Goal: Task Accomplishment & Management: Manage account settings

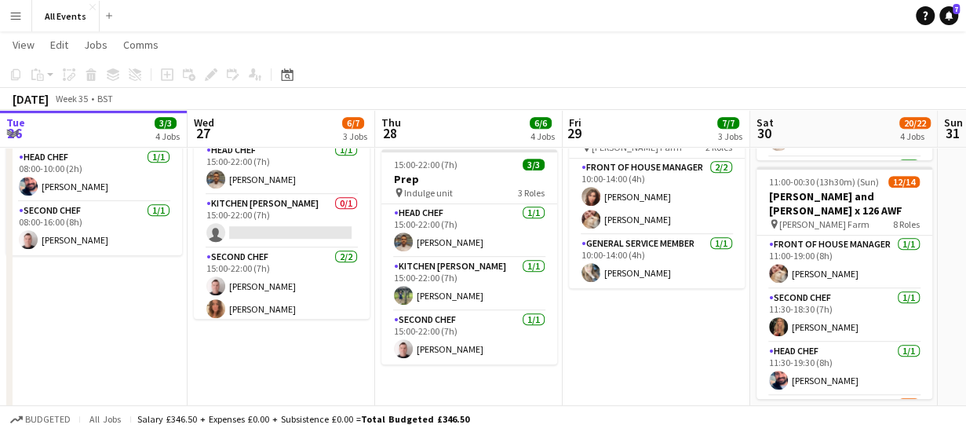
scroll to position [0, 540]
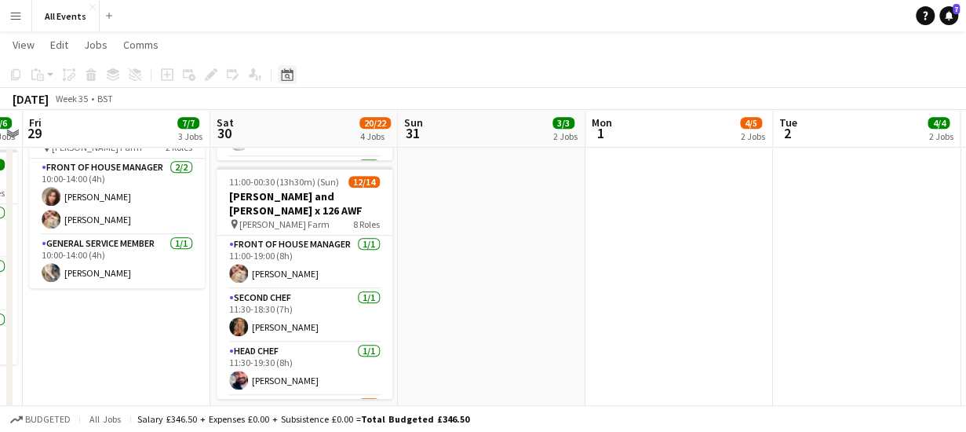
click at [289, 79] on icon "Date picker" at bounding box center [287, 74] width 13 height 13
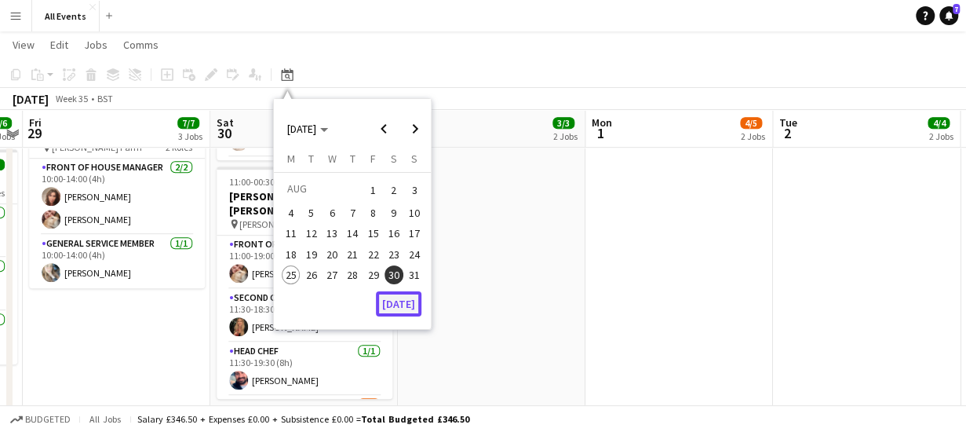
click at [394, 299] on button "[DATE]" at bounding box center [399, 303] width 46 height 25
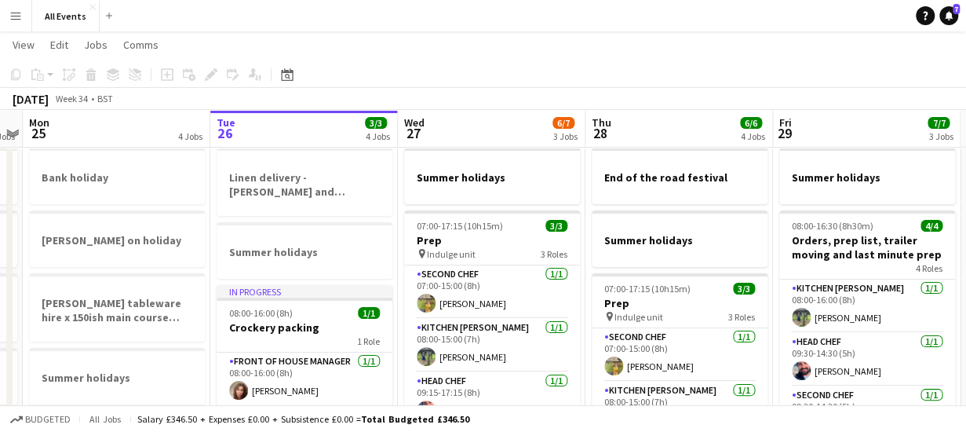
scroll to position [0, 0]
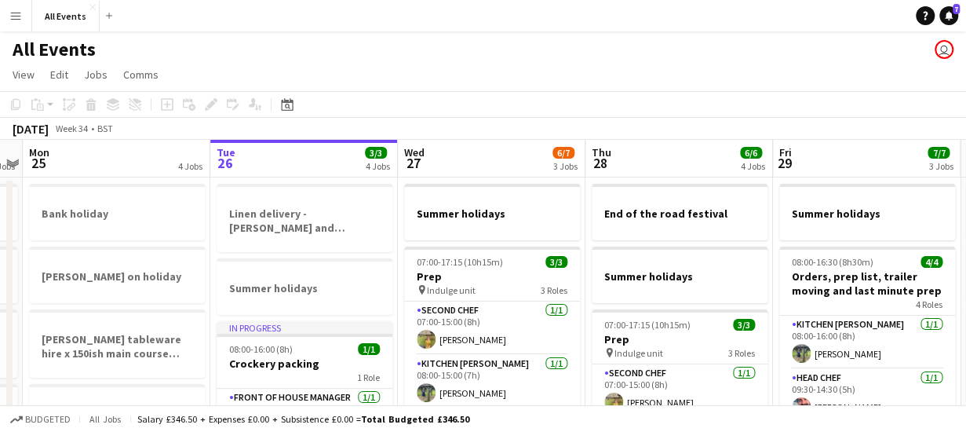
click at [488, 155] on app-board-header-date "Wed 27 6/7 3 Jobs" at bounding box center [492, 159] width 188 height 38
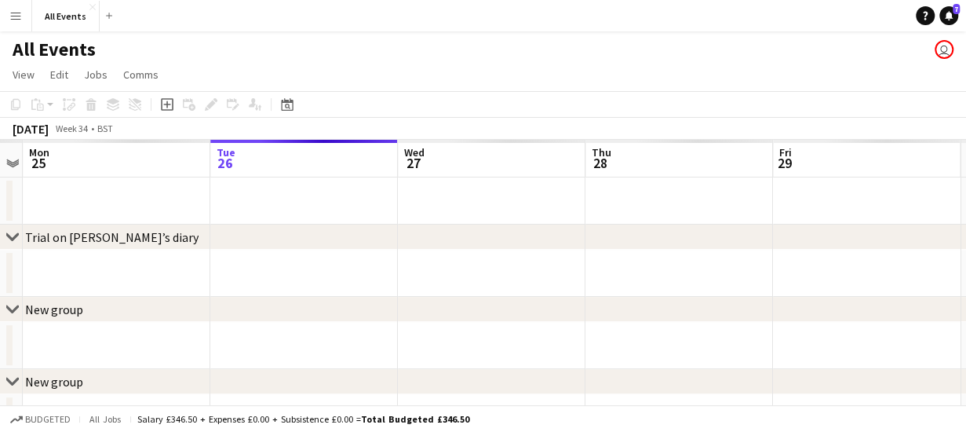
click at [331, 163] on app-board-header-date "Tue 26" at bounding box center [304, 159] width 188 height 38
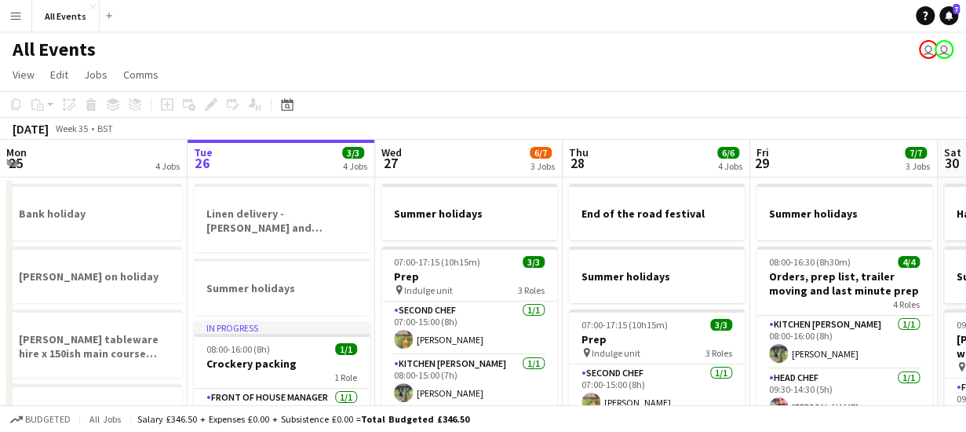
click at [436, 155] on app-board-header-date "Wed 27 6/7 3 Jobs" at bounding box center [469, 159] width 188 height 38
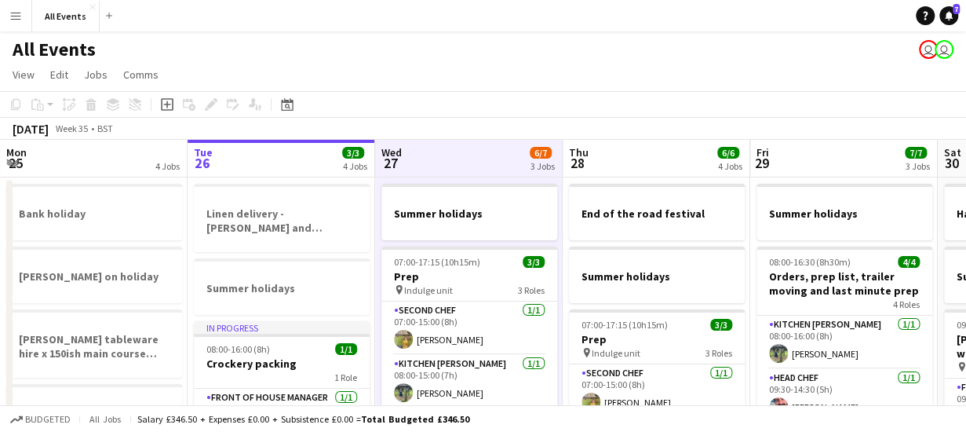
click at [634, 171] on app-board-header-date "Thu 28 6/6 4 Jobs" at bounding box center [657, 159] width 188 height 38
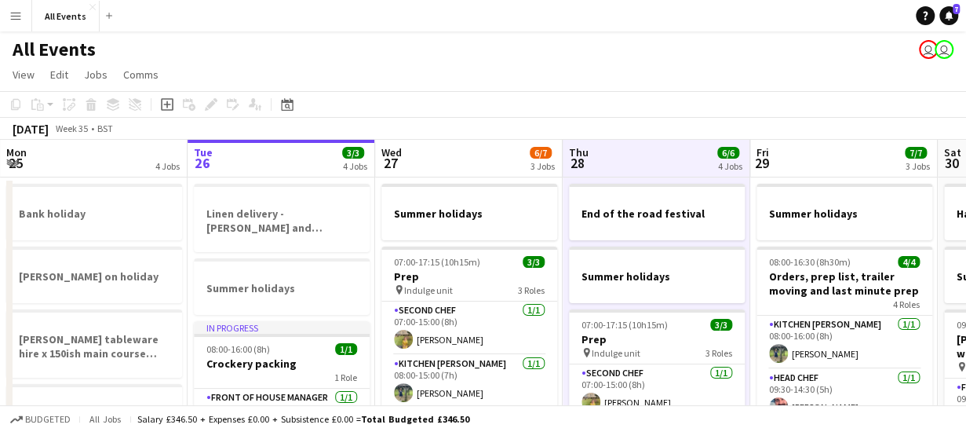
click at [791, 152] on app-board-header-date "Fri 29 7/7 3 Jobs" at bounding box center [845, 159] width 188 height 38
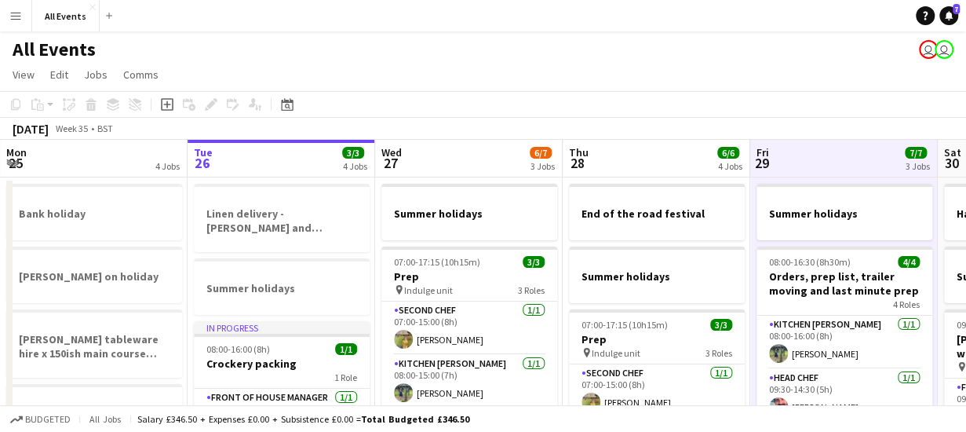
click at [824, 144] on app-board-header-date "Fri 29 7/7 3 Jobs" at bounding box center [845, 159] width 188 height 38
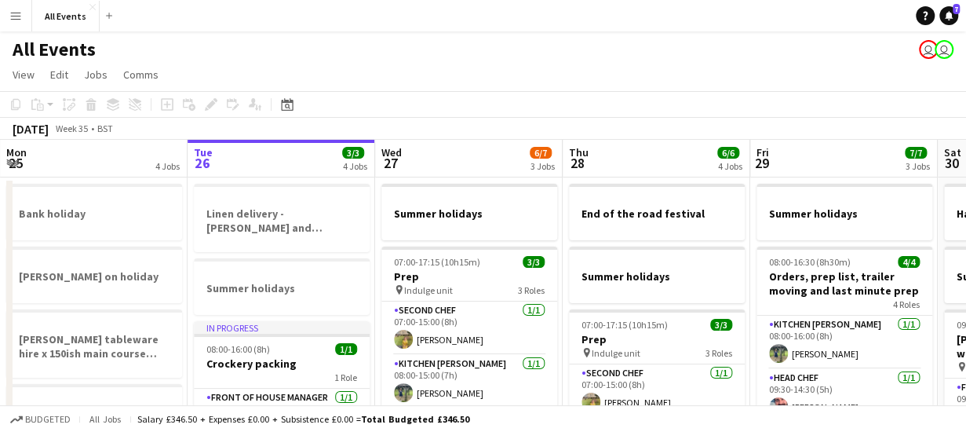
click at [827, 158] on app-board-header-date "Fri 29 7/7 3 Jobs" at bounding box center [845, 159] width 188 height 38
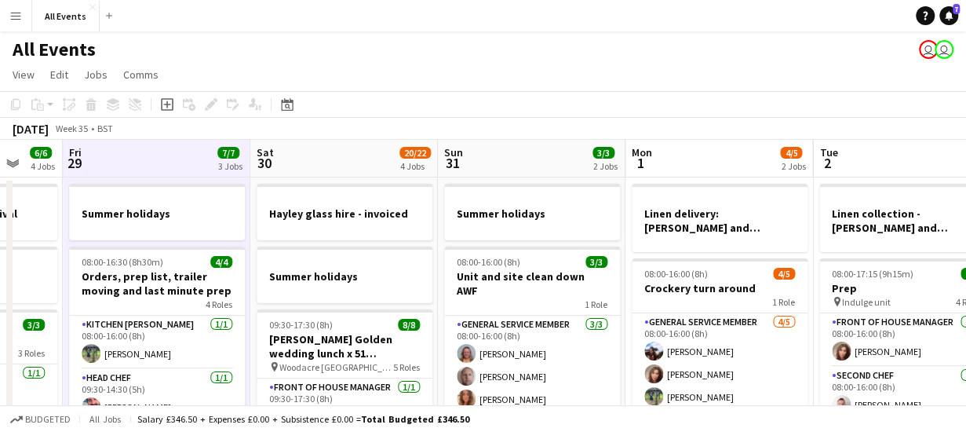
scroll to position [0, 691]
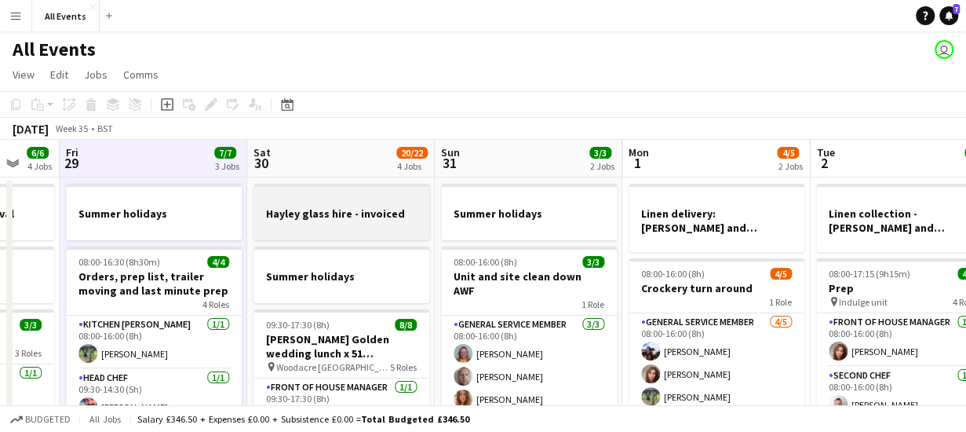
click at [342, 204] on div at bounding box center [342, 199] width 176 height 12
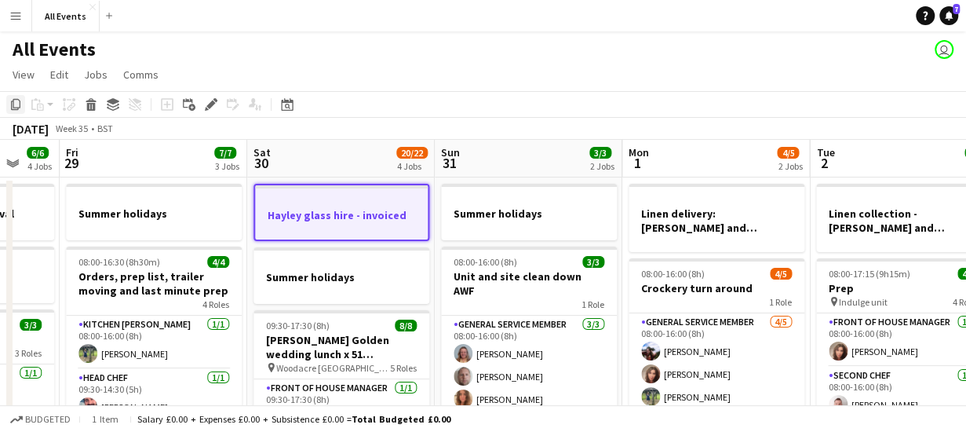
click at [16, 103] on icon "Copy" at bounding box center [15, 104] width 13 height 13
click at [475, 163] on app-board-header-date "Sun 31 3/3 2 Jobs" at bounding box center [529, 159] width 188 height 38
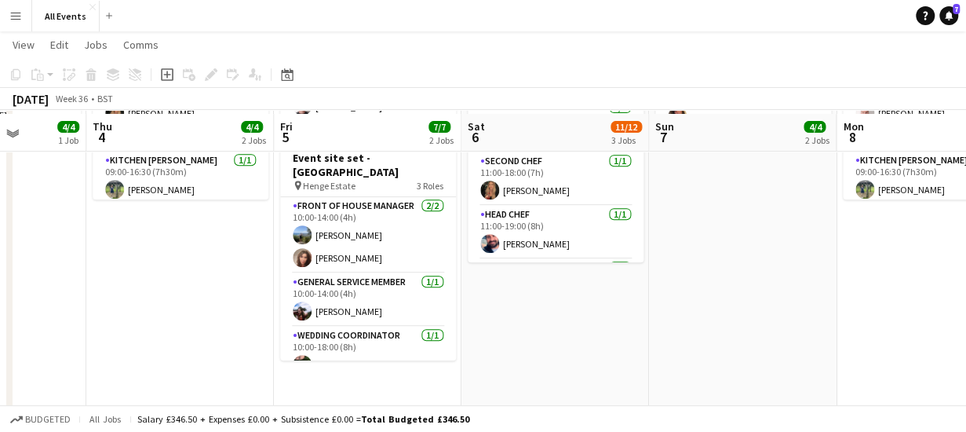
scroll to position [295, 0]
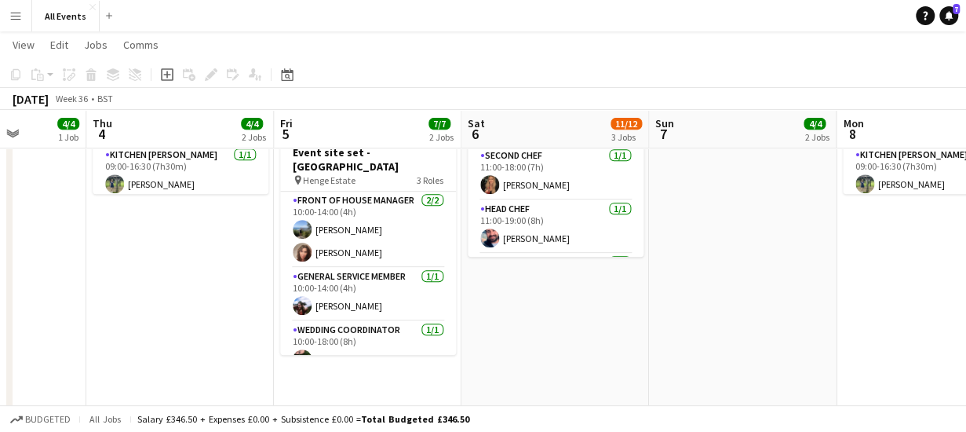
click at [531, 305] on app-date-cell "HOLD - [PERSON_NAME] tableware hire - Andover [PERSON_NAME] 10:30-00:30 (14h) (…" at bounding box center [556, 204] width 188 height 647
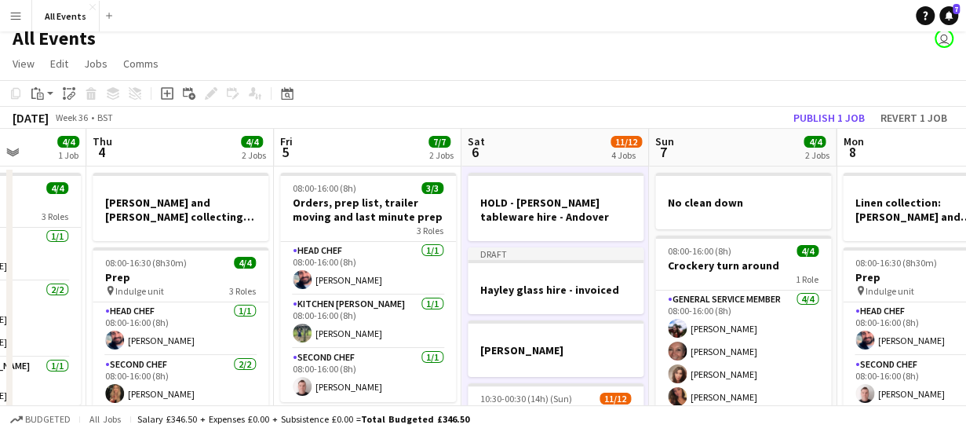
scroll to position [0, 0]
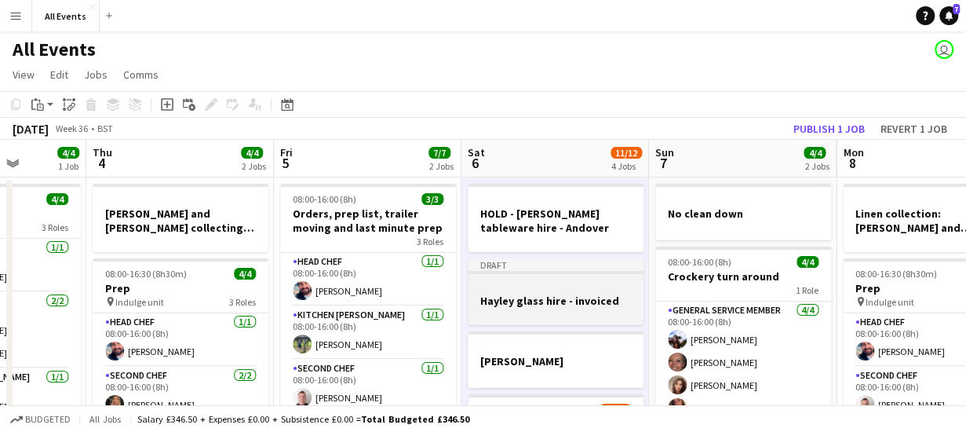
click at [577, 298] on h3 "Hayley glass hire - invoiced" at bounding box center [556, 301] width 176 height 14
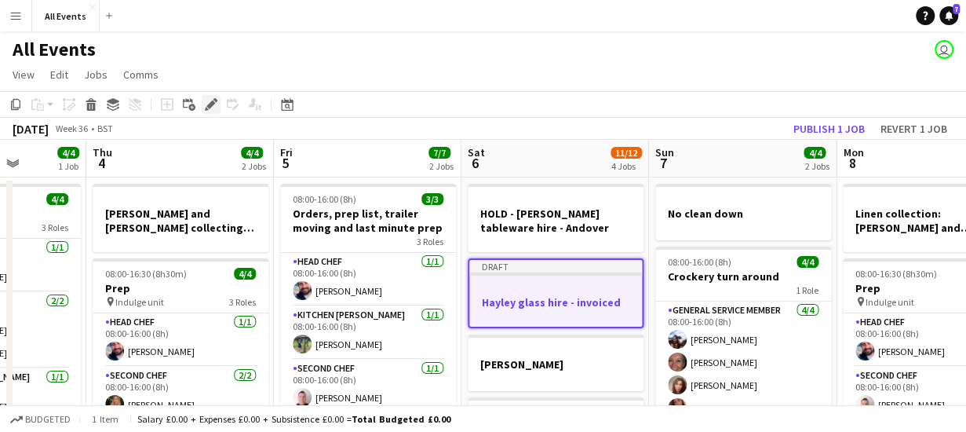
click at [209, 104] on icon at bounding box center [210, 104] width 9 height 9
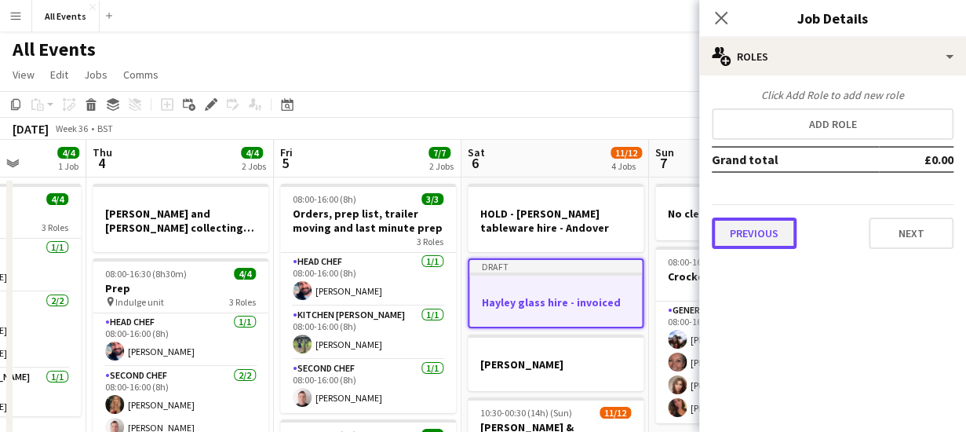
click at [782, 235] on button "Previous" at bounding box center [754, 232] width 85 height 31
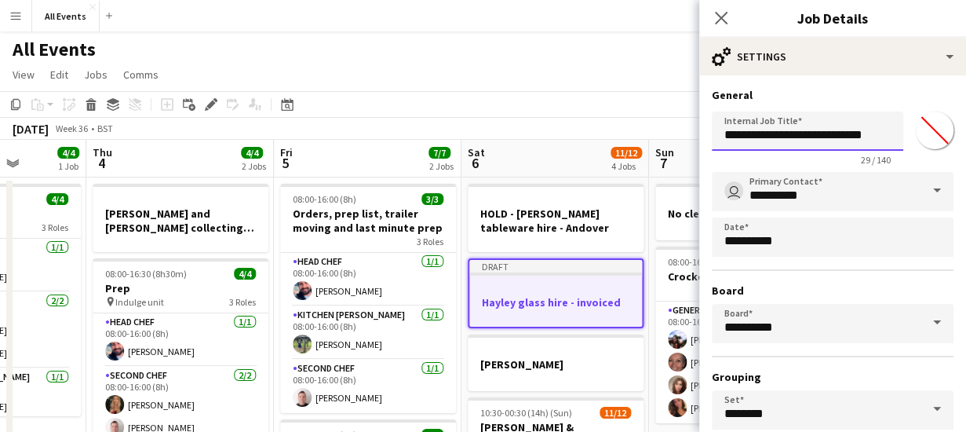
click at [865, 133] on input "**********" at bounding box center [808, 130] width 192 height 39
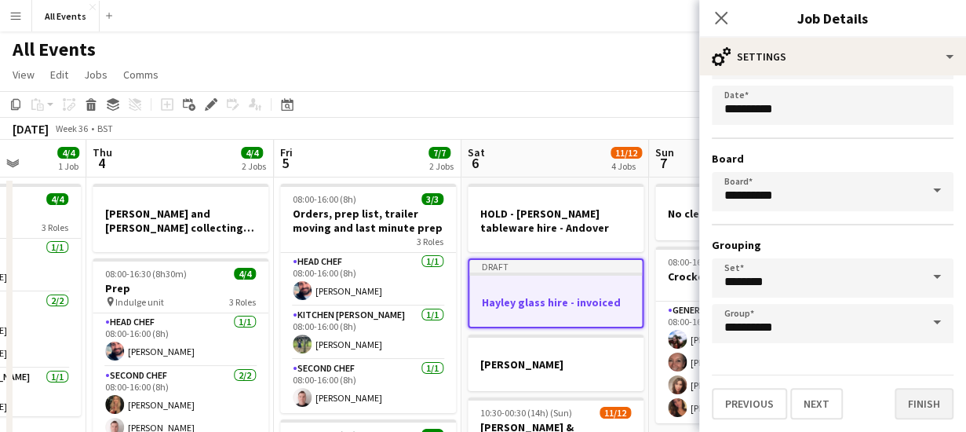
type input "**********"
click at [913, 403] on button "Finish" at bounding box center [924, 403] width 59 height 31
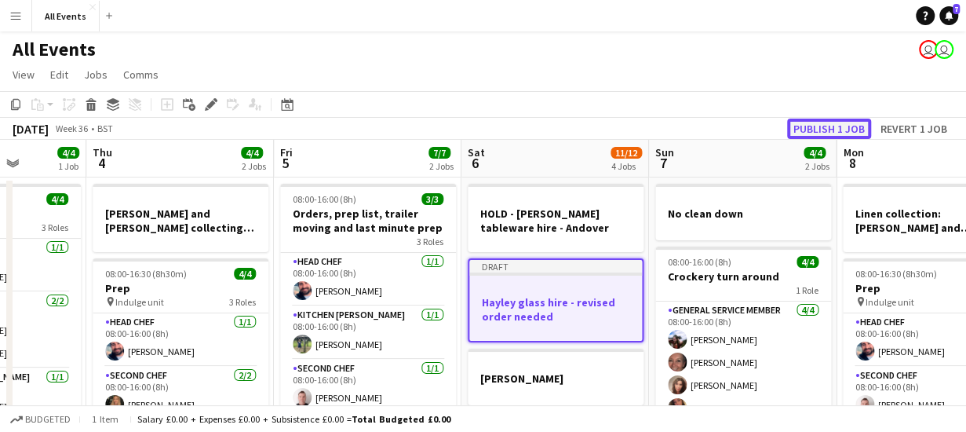
click at [831, 127] on button "Publish 1 job" at bounding box center [829, 129] width 84 height 20
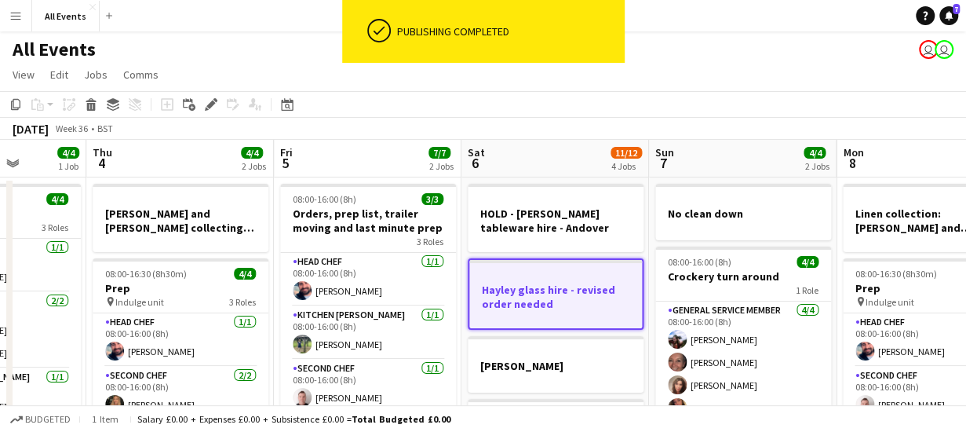
click at [542, 151] on app-board-header-date "Sat 6 11/12 4 Jobs" at bounding box center [556, 159] width 188 height 38
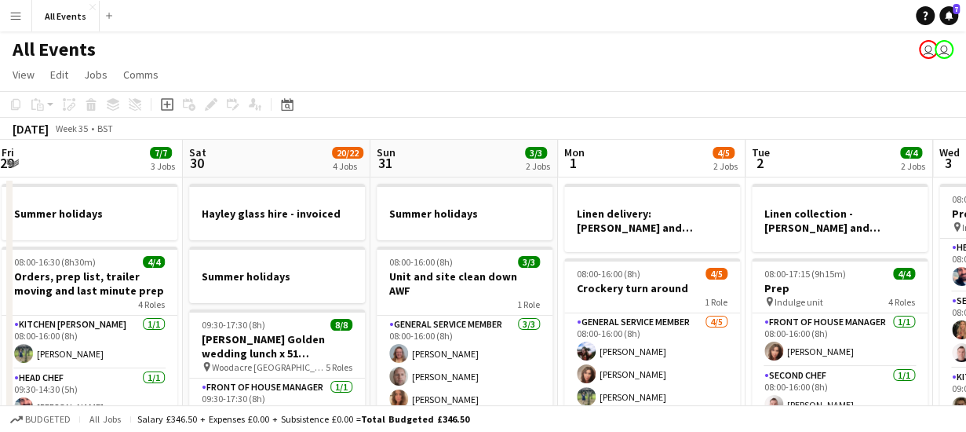
scroll to position [0, 378]
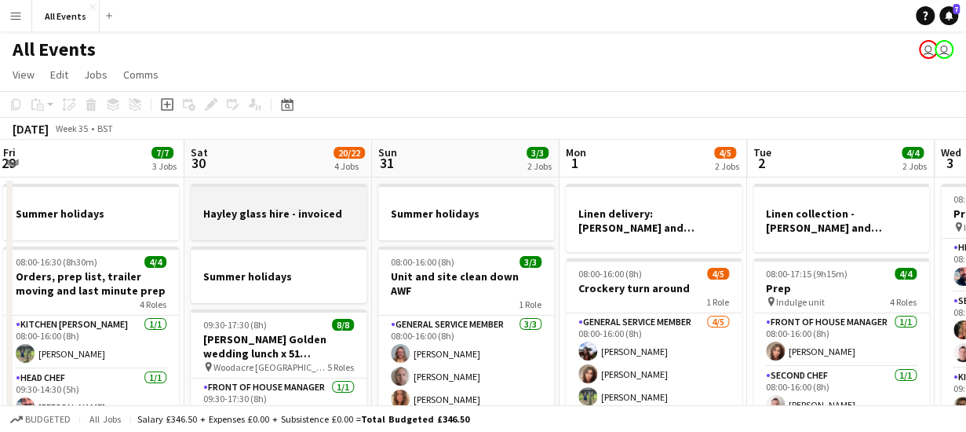
click at [286, 203] on div at bounding box center [279, 199] width 176 height 12
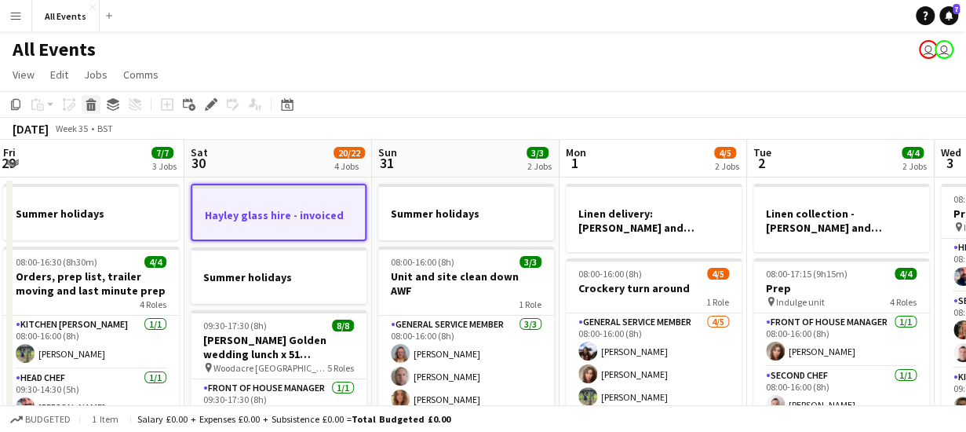
click at [90, 108] on icon "Delete" at bounding box center [91, 104] width 13 height 13
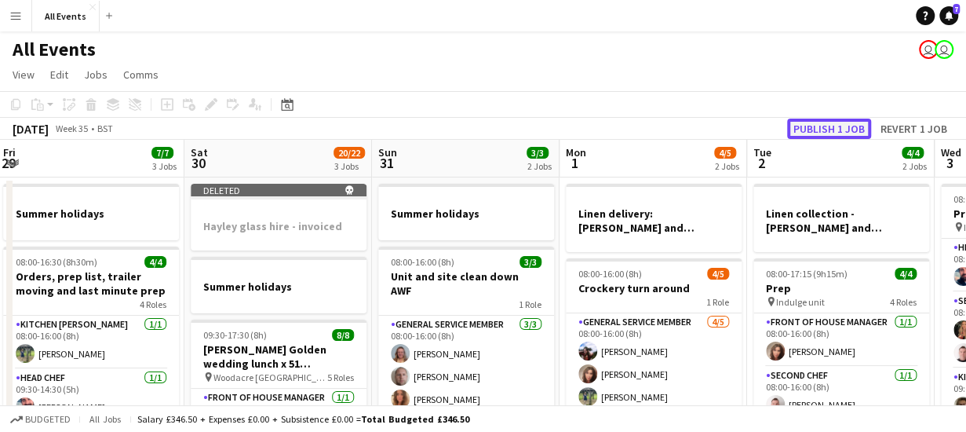
click at [803, 125] on button "Publish 1 job" at bounding box center [829, 129] width 84 height 20
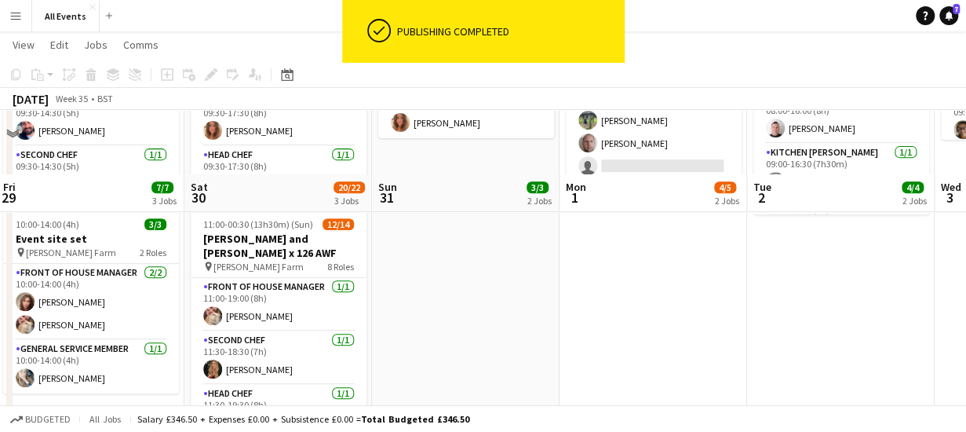
scroll to position [0, 0]
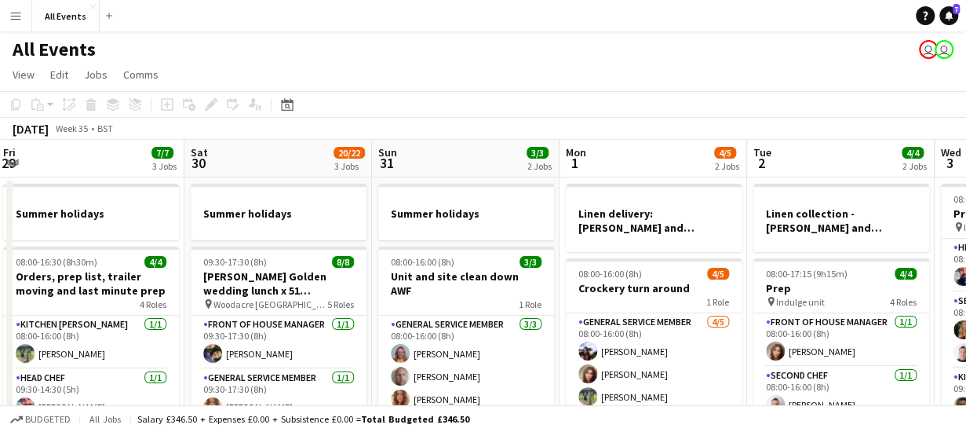
click at [467, 147] on app-board-header-date "Sun 31 3/3 2 Jobs" at bounding box center [466, 159] width 188 height 38
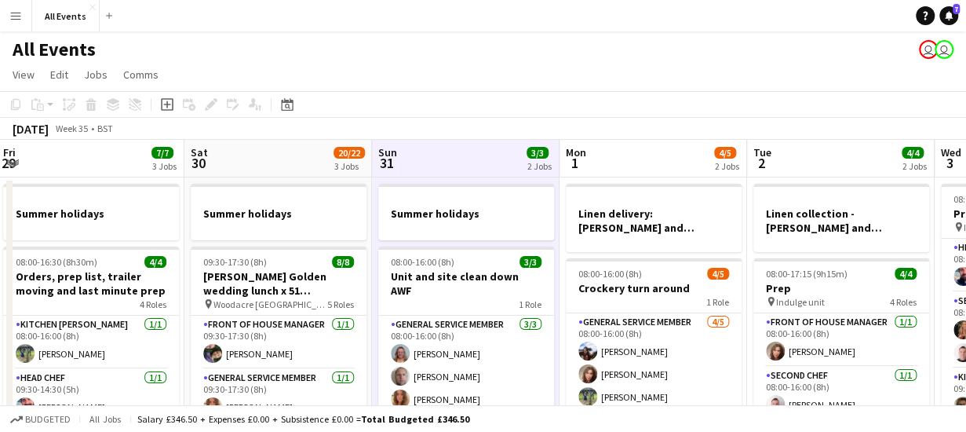
click at [654, 153] on app-board-header-date "Mon 1 4/5 2 Jobs" at bounding box center [654, 159] width 188 height 38
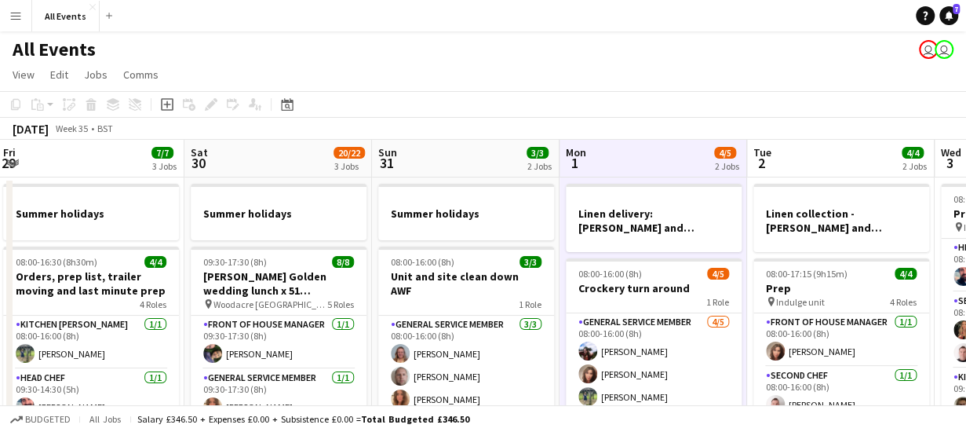
click at [835, 159] on app-board-header-date "Tue 2 4/4 2 Jobs" at bounding box center [841, 159] width 188 height 38
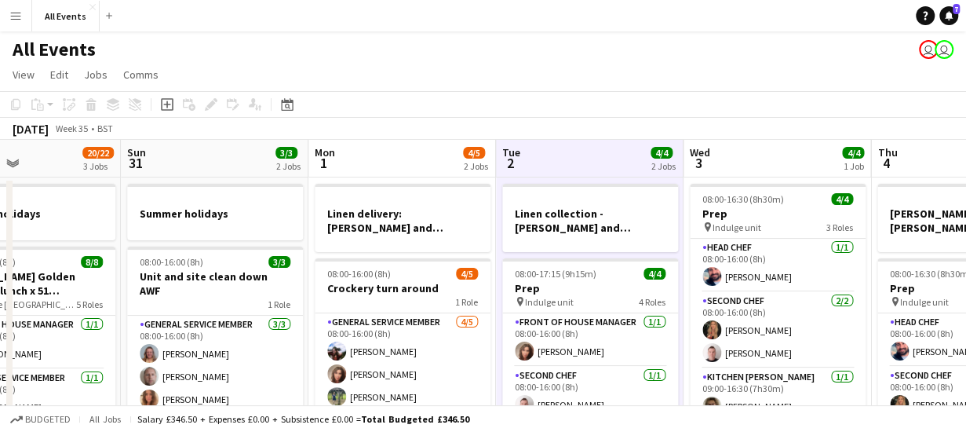
click at [776, 152] on app-board-header-date "Wed 3 4/4 1 Job" at bounding box center [778, 159] width 188 height 38
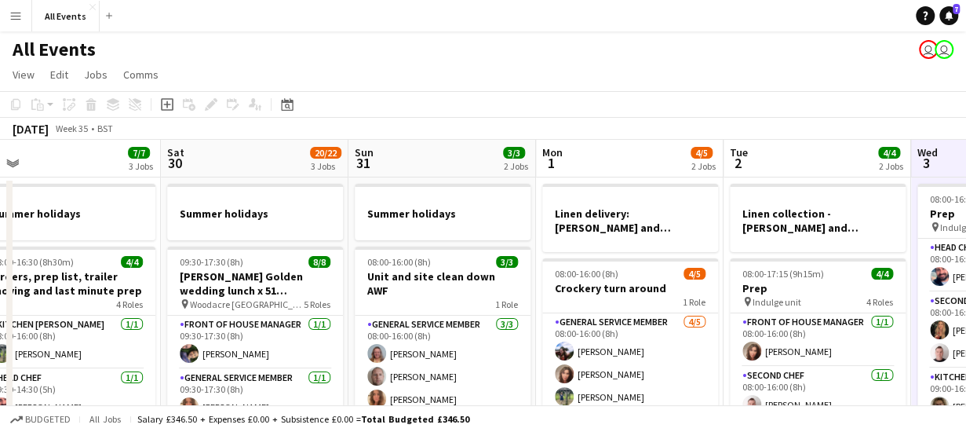
scroll to position [0, 474]
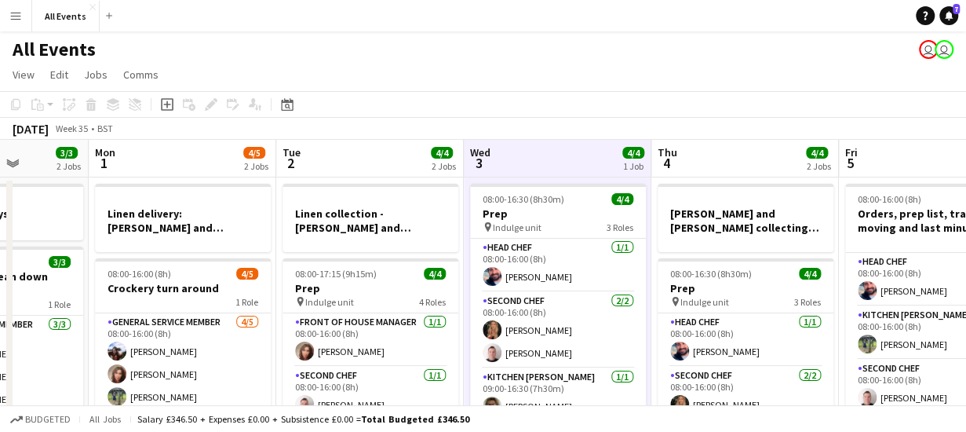
click at [755, 163] on app-board-header-date "Thu 4 4/4 2 Jobs" at bounding box center [746, 159] width 188 height 38
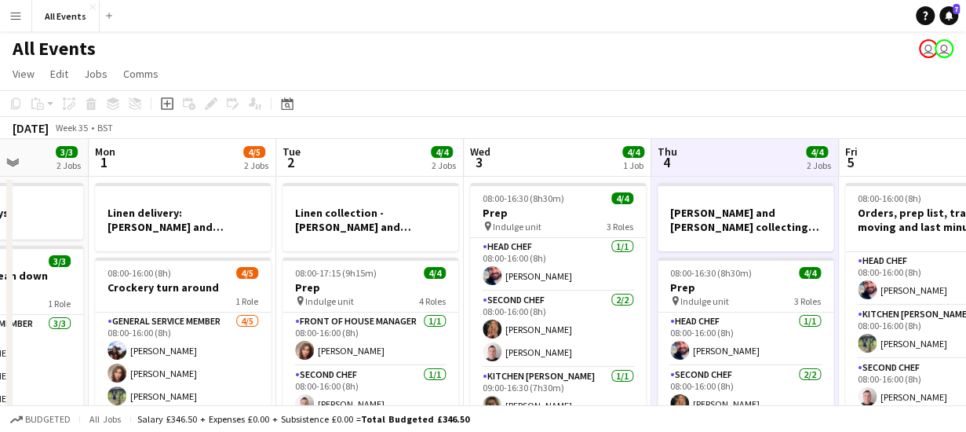
scroll to position [0, 0]
click at [881, 155] on app-board-header-date "Fri 5 7/7 2 Jobs" at bounding box center [933, 159] width 188 height 38
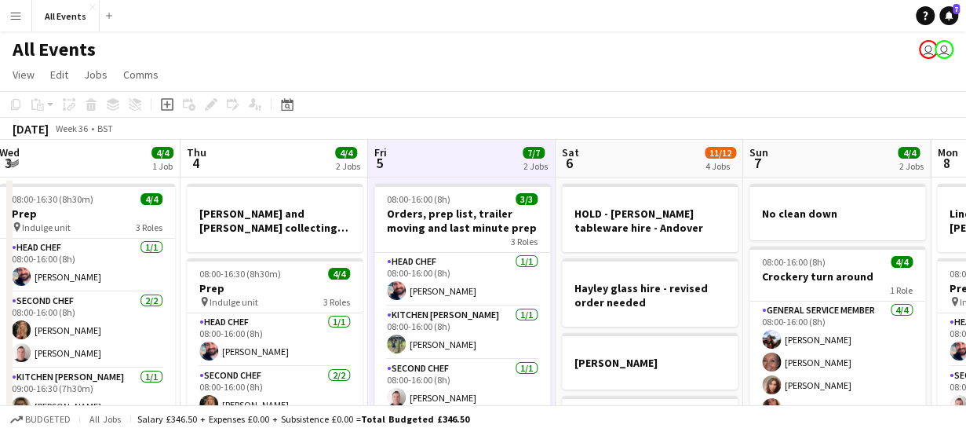
click at [615, 152] on app-board-header-date "Sat 6 11/12 4 Jobs" at bounding box center [650, 159] width 188 height 38
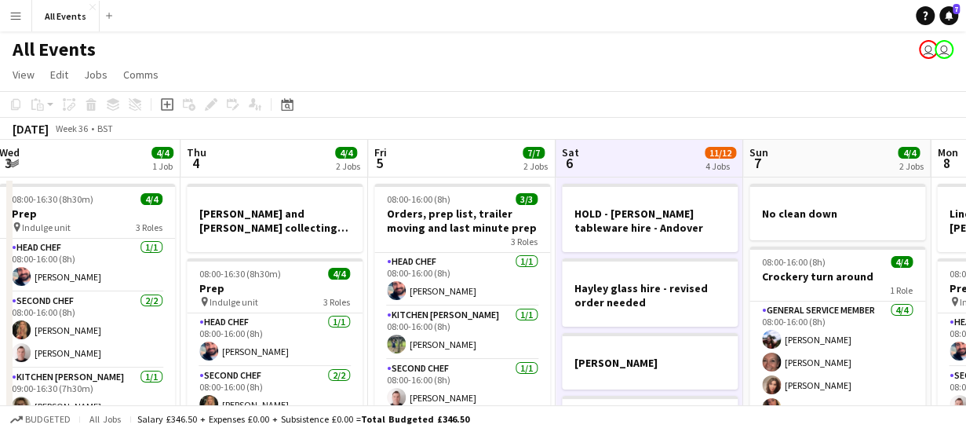
click at [828, 154] on app-board-header-date "Sun 7 4/4 2 Jobs" at bounding box center [838, 159] width 188 height 38
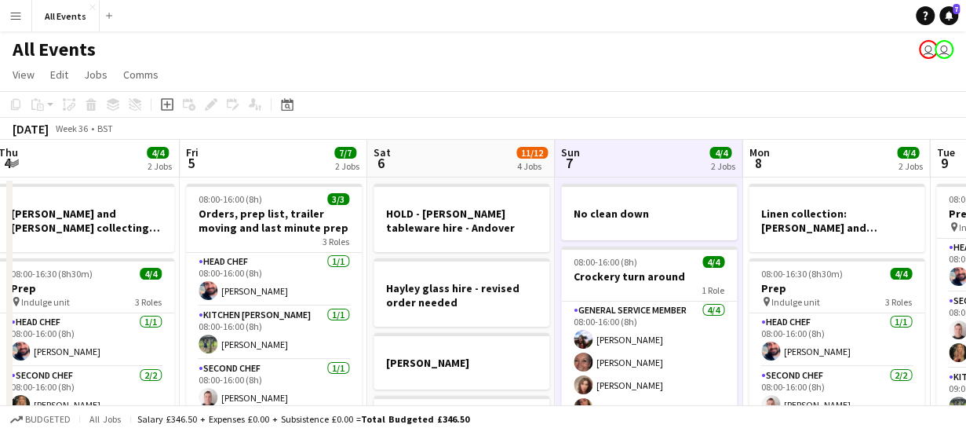
click at [638, 155] on app-board-header-date "Sun 7 4/4 2 Jobs" at bounding box center [649, 159] width 188 height 38
click at [809, 154] on app-board-header-date "Mon 8 4/4 2 Jobs" at bounding box center [837, 159] width 188 height 38
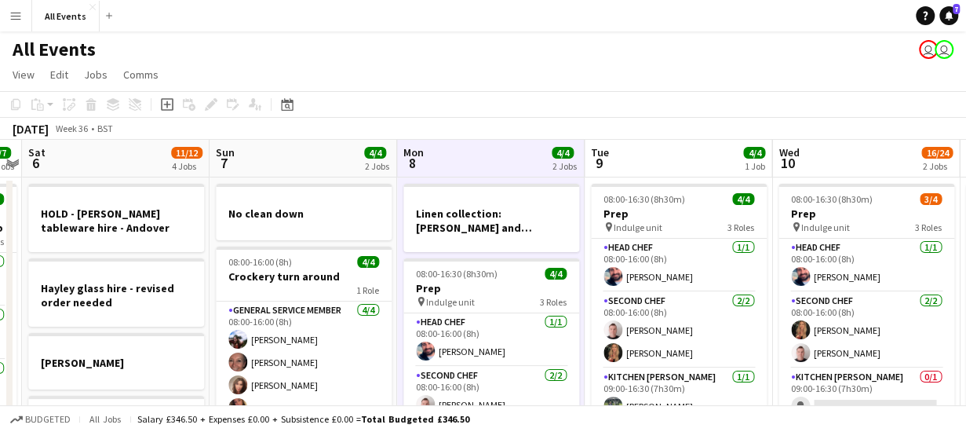
click at [497, 169] on app-board-header-date "Mon 8 4/4 2 Jobs" at bounding box center [491, 159] width 188 height 38
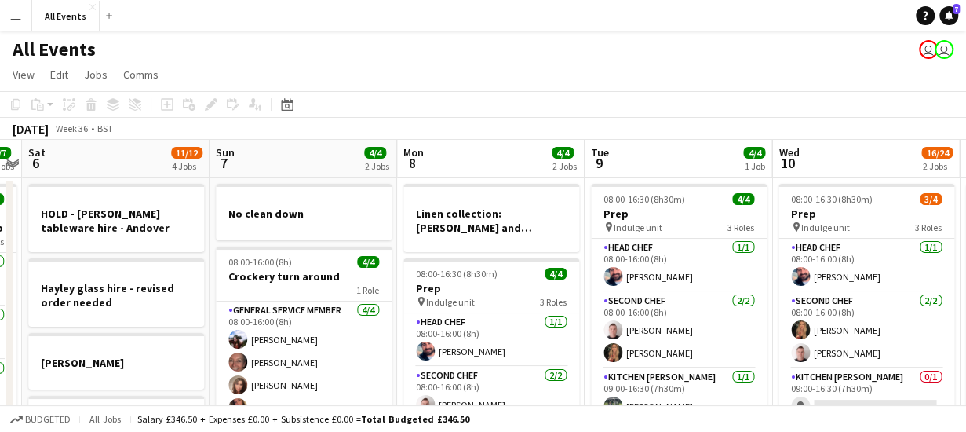
click at [497, 169] on app-board-header-date "Mon 8 4/4 2 Jobs" at bounding box center [491, 159] width 188 height 38
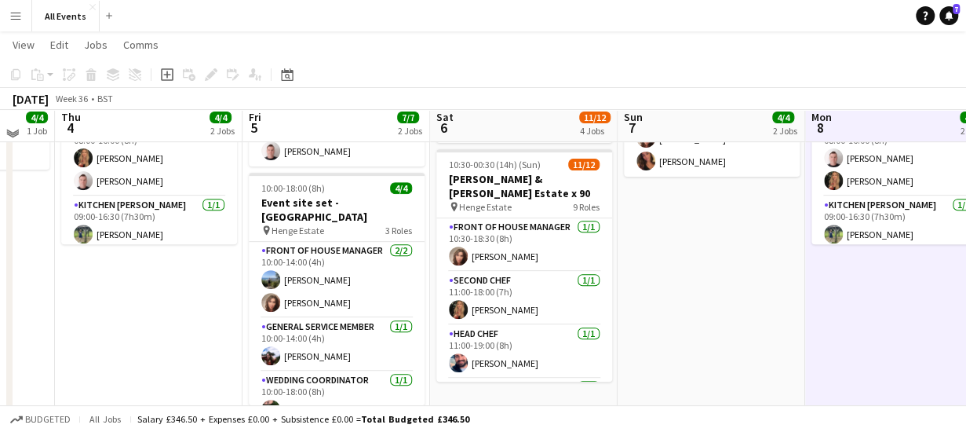
scroll to position [250, 0]
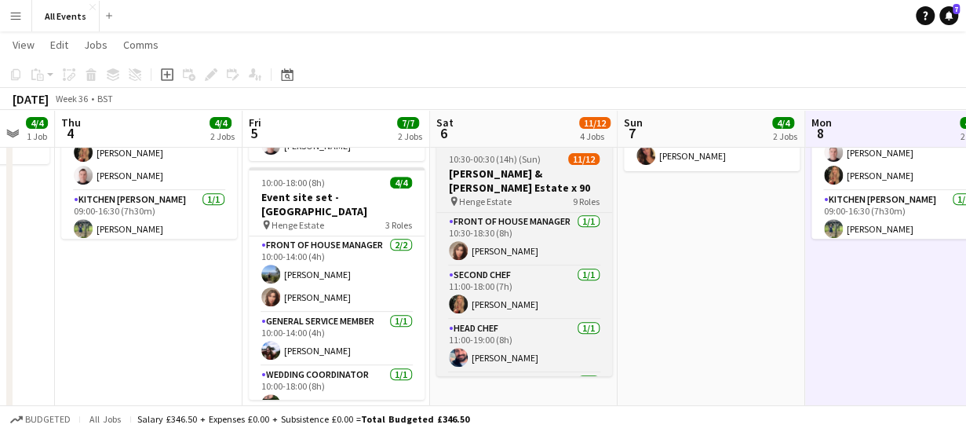
click at [531, 188] on h3 "[PERSON_NAME] & [PERSON_NAME] Estate x 90" at bounding box center [525, 180] width 176 height 28
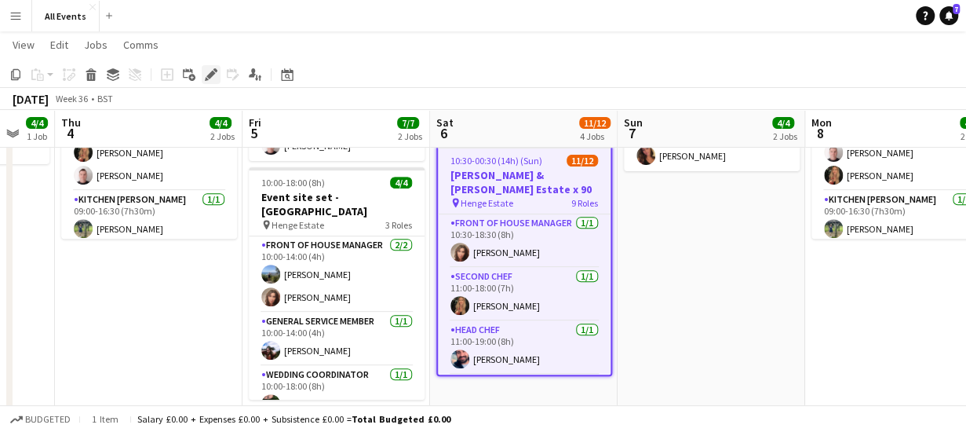
click at [208, 74] on icon "Edit" at bounding box center [211, 74] width 13 height 13
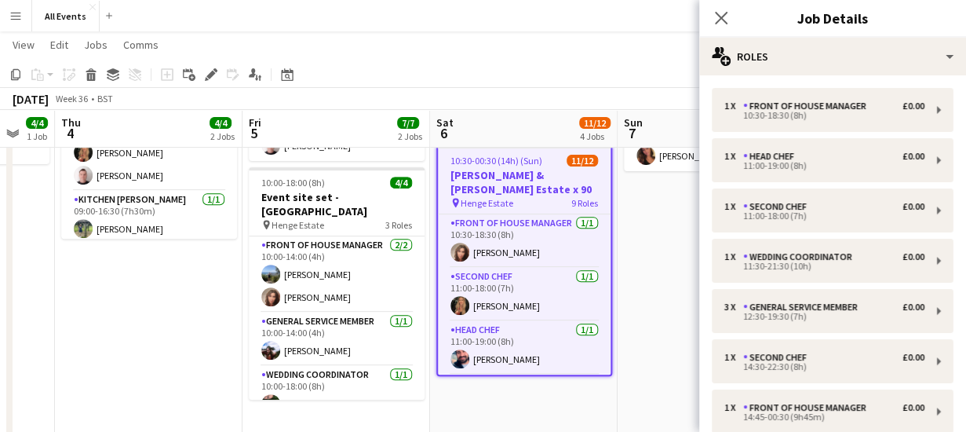
scroll to position [261, 0]
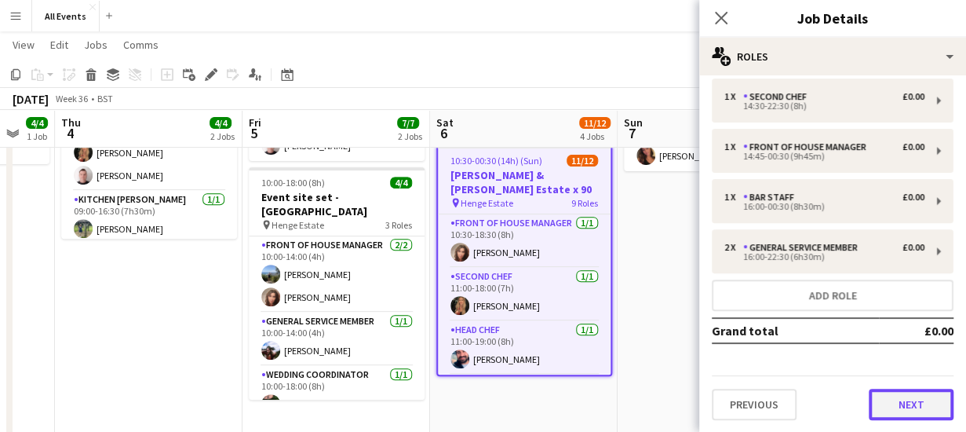
click at [919, 407] on button "Next" at bounding box center [911, 404] width 85 height 31
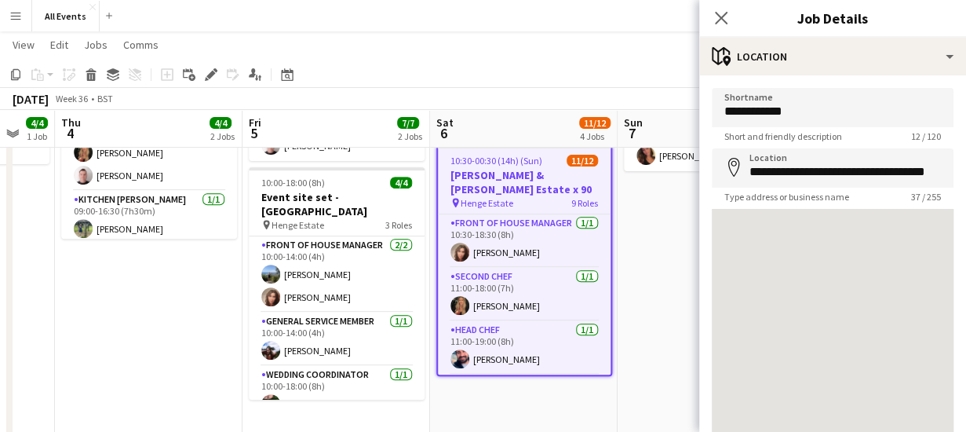
scroll to position [122, 0]
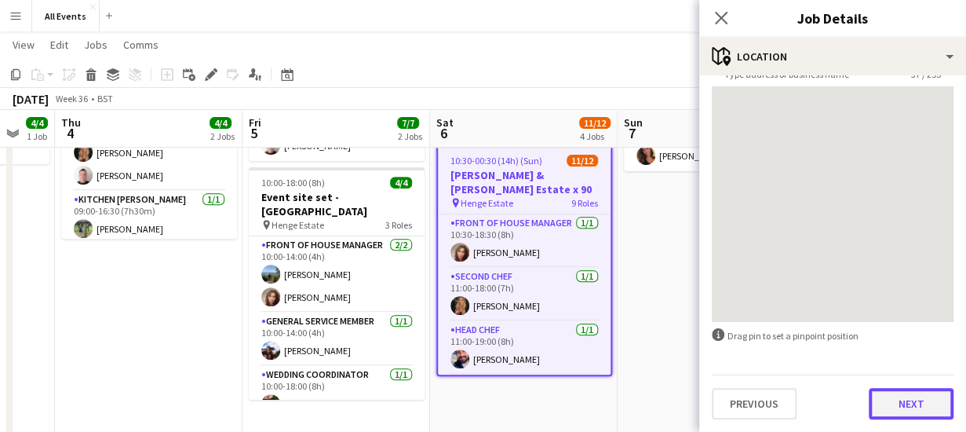
click at [915, 406] on button "Next" at bounding box center [911, 403] width 85 height 31
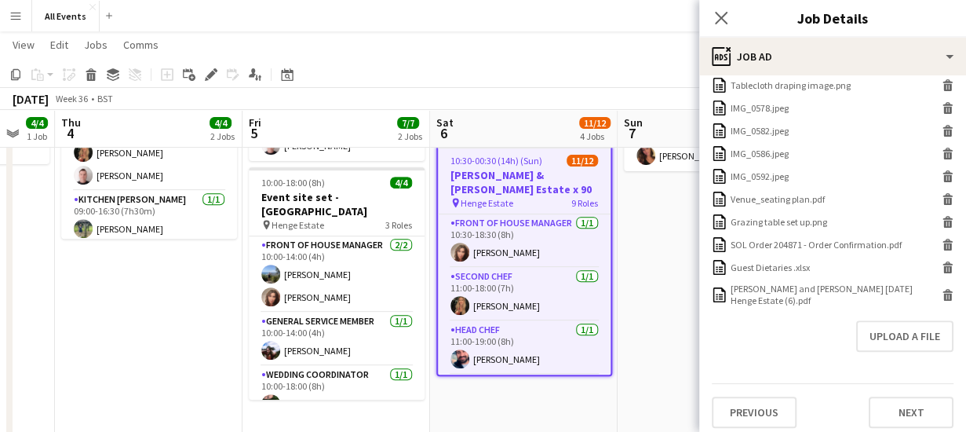
scroll to position [678, 0]
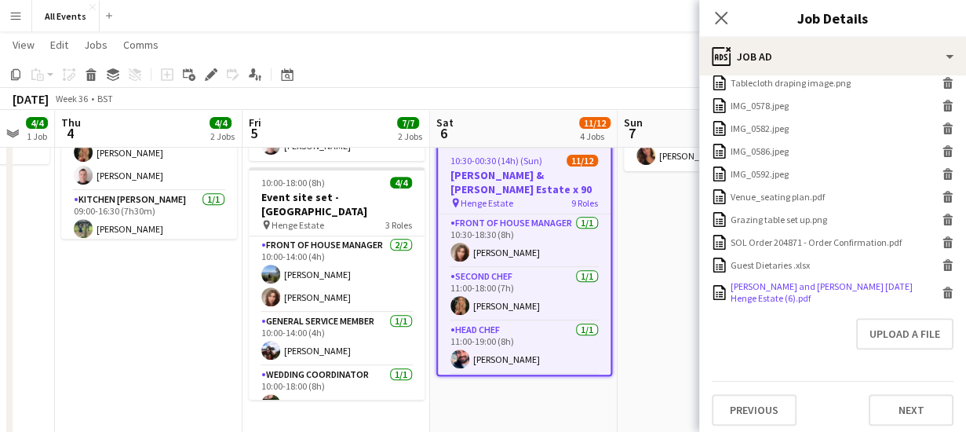
click at [944, 291] on icon at bounding box center [948, 293] width 8 height 7
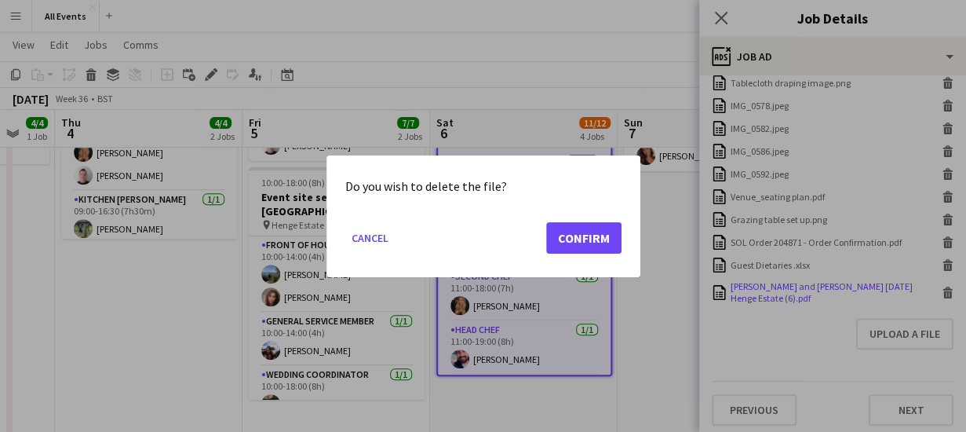
scroll to position [0, 0]
click at [591, 242] on button "Confirm" at bounding box center [583, 236] width 75 height 31
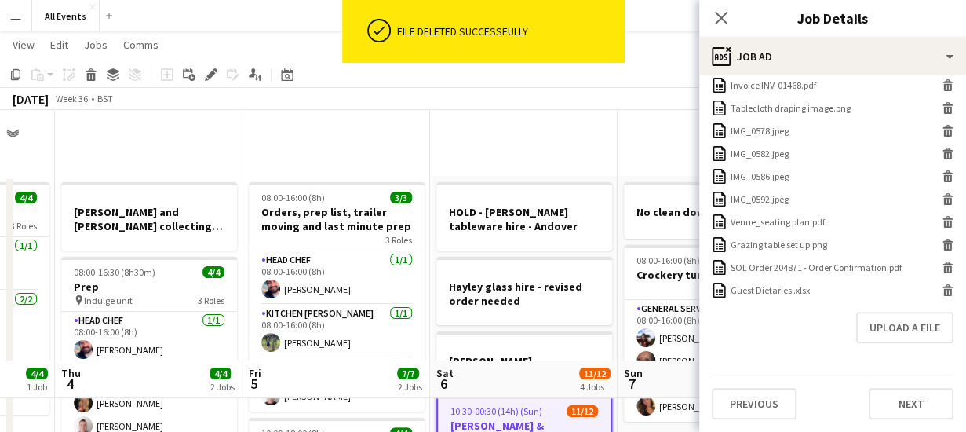
scroll to position [653, 0]
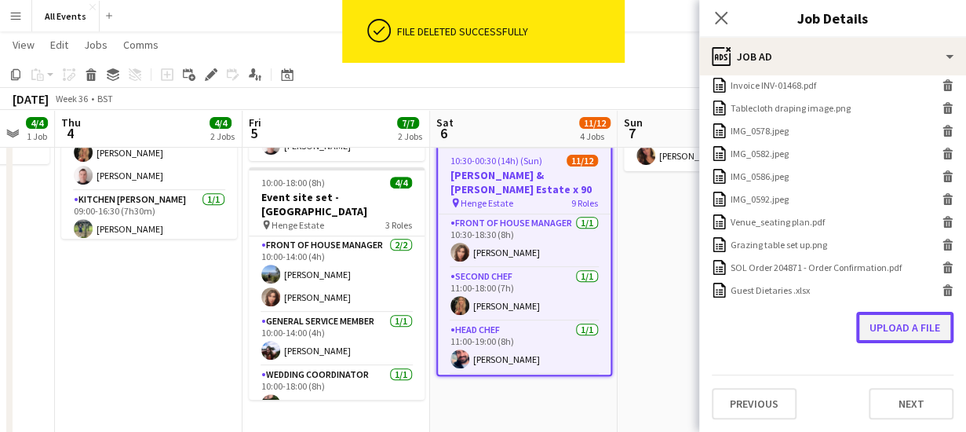
click at [877, 329] on button "Upload a file" at bounding box center [905, 327] width 97 height 31
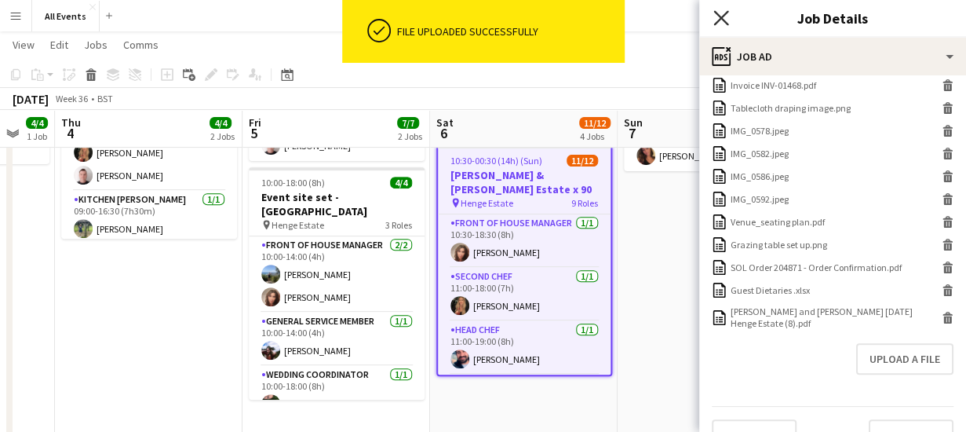
click at [722, 18] on icon at bounding box center [721, 17] width 15 height 15
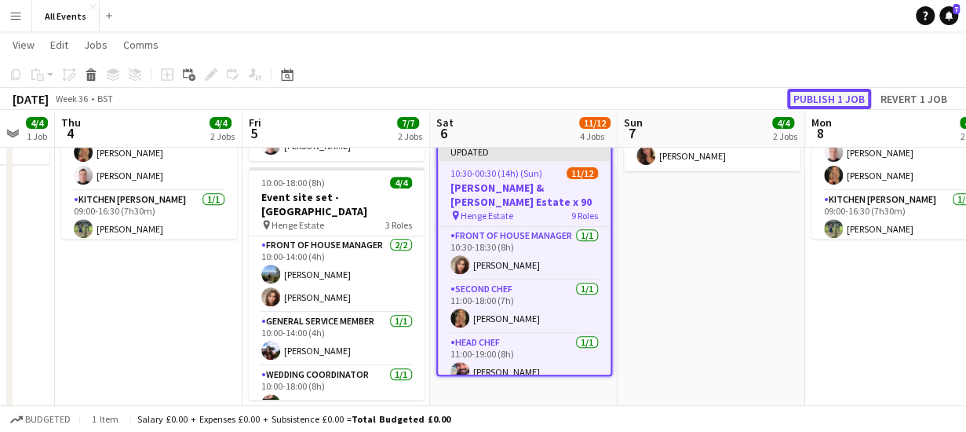
click at [823, 100] on button "Publish 1 job" at bounding box center [829, 99] width 84 height 20
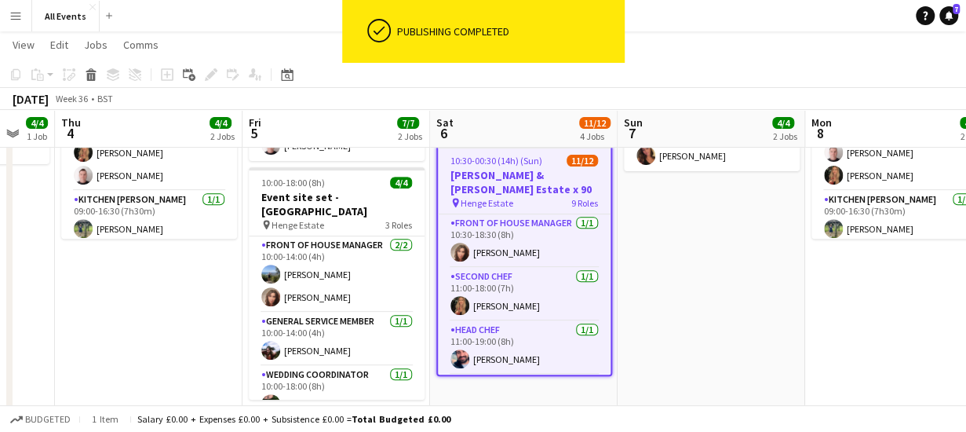
click at [686, 255] on app-date-cell "No clean down 08:00-16:00 (8h) 4/4 Crockery turn around 1 Role General service …" at bounding box center [712, 232] width 188 height 615
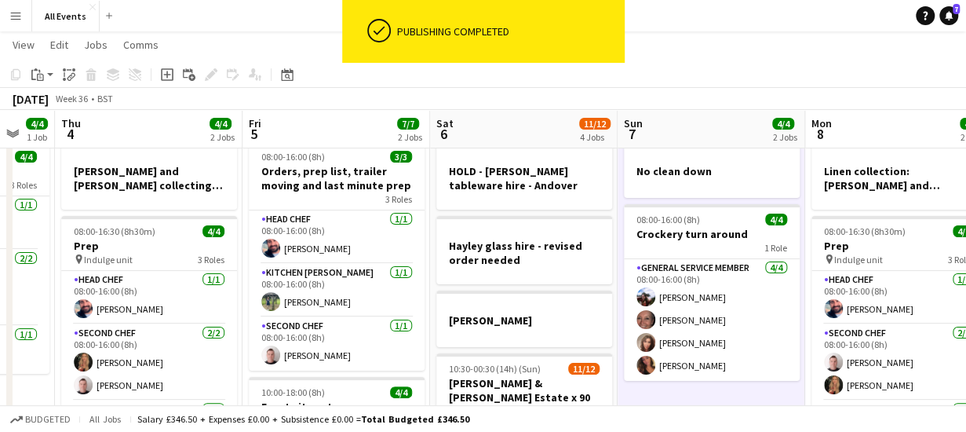
scroll to position [0, 0]
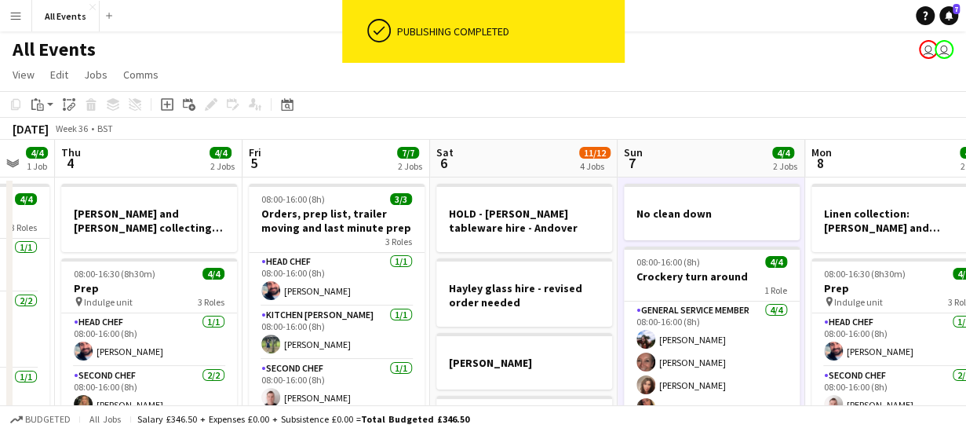
click at [513, 149] on app-board-header-date "Sat 6 11/12 4 Jobs" at bounding box center [524, 159] width 188 height 38
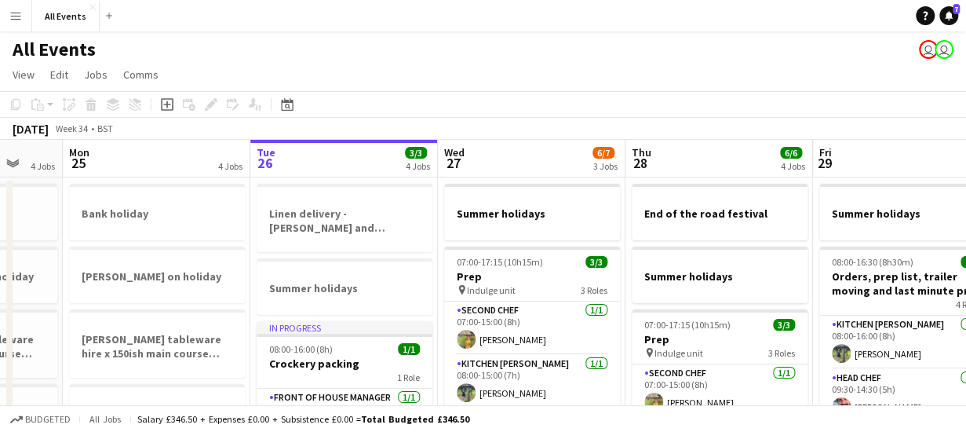
click at [867, 152] on app-board-header-date "Fri 29 7/7 3 Jobs" at bounding box center [907, 159] width 188 height 38
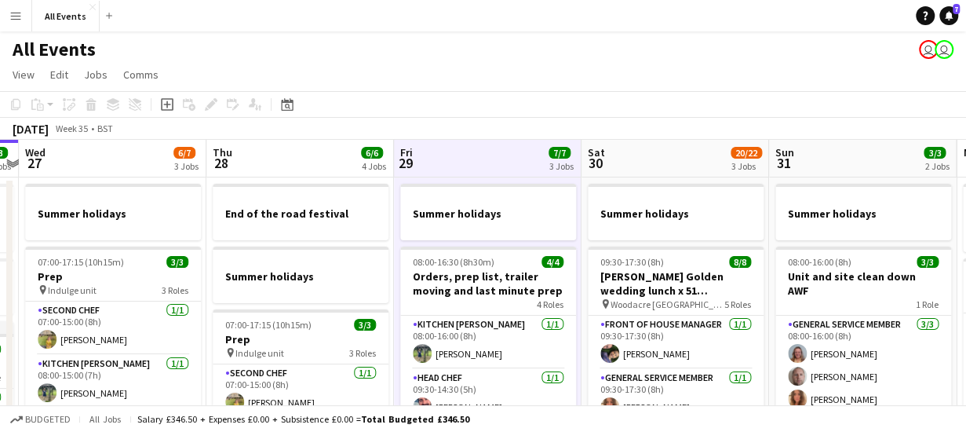
scroll to position [0, 565]
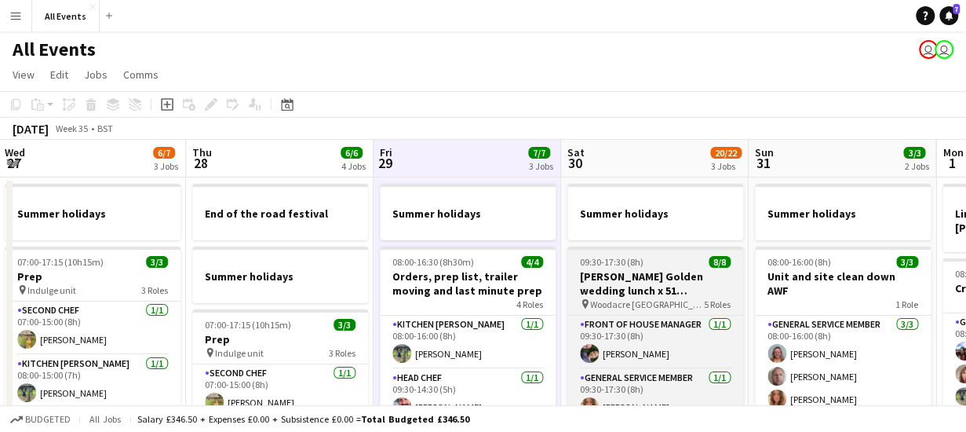
click at [648, 280] on h3 "[PERSON_NAME] Golden wedding lunch x 51 [GEOGRAPHIC_DATA]" at bounding box center [656, 283] width 176 height 28
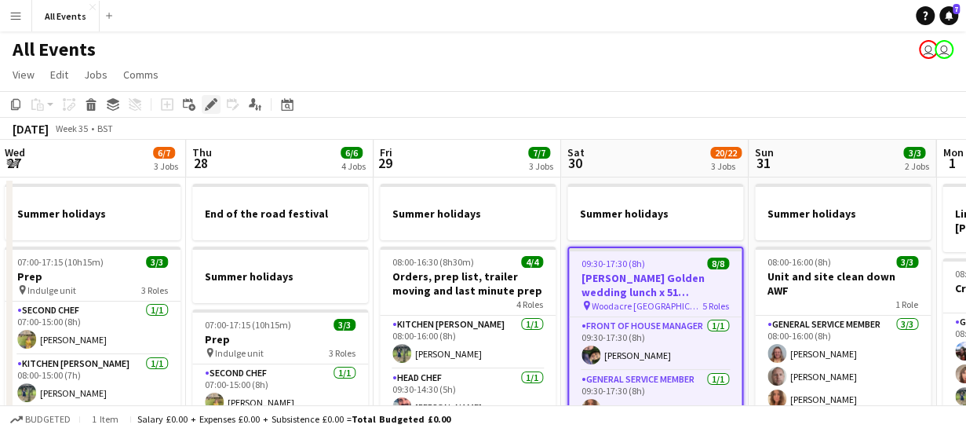
click at [209, 104] on icon at bounding box center [210, 104] width 9 height 9
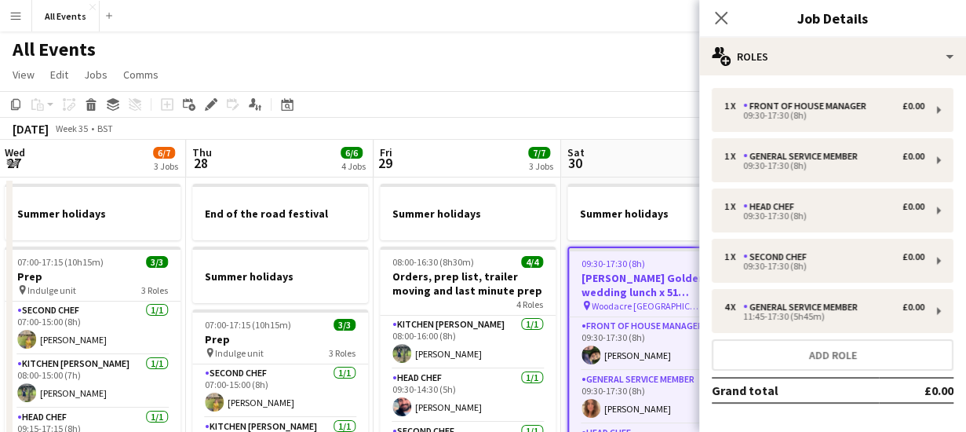
scroll to position [60, 0]
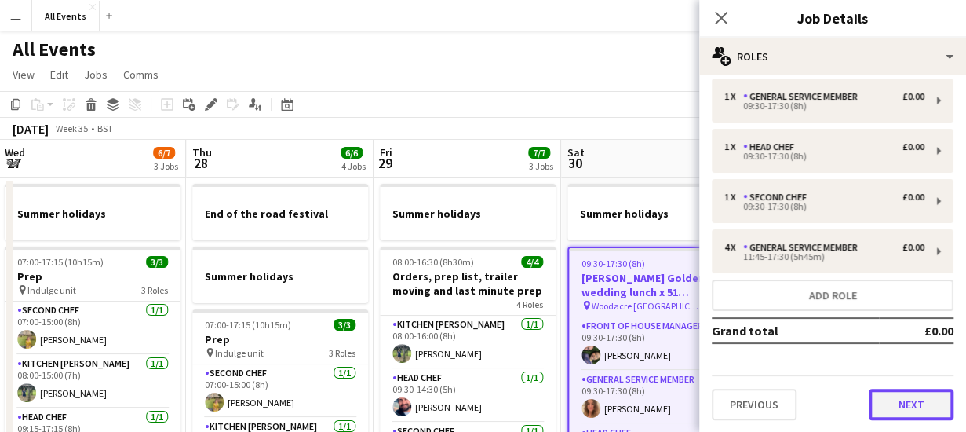
click at [897, 398] on button "Next" at bounding box center [911, 404] width 85 height 31
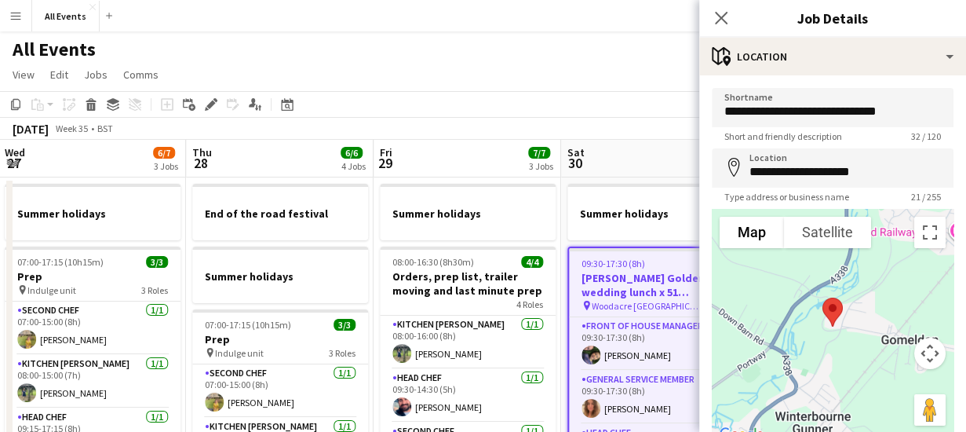
scroll to position [122, 0]
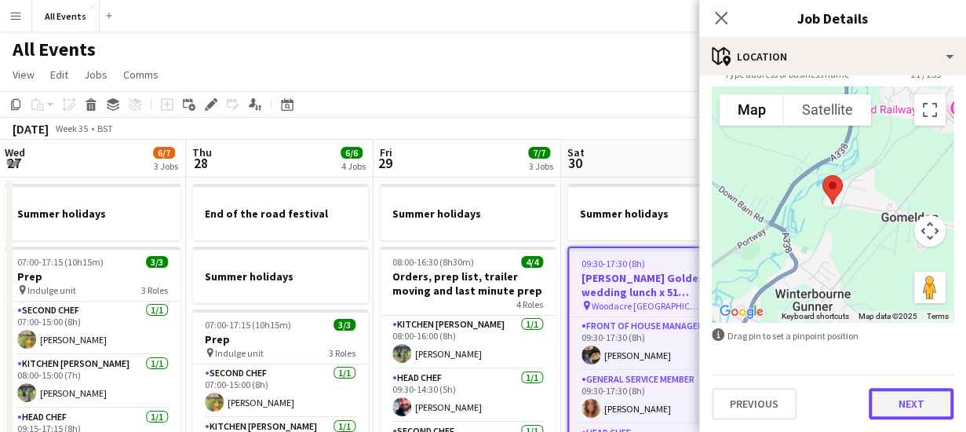
click at [916, 403] on button "Next" at bounding box center [911, 403] width 85 height 31
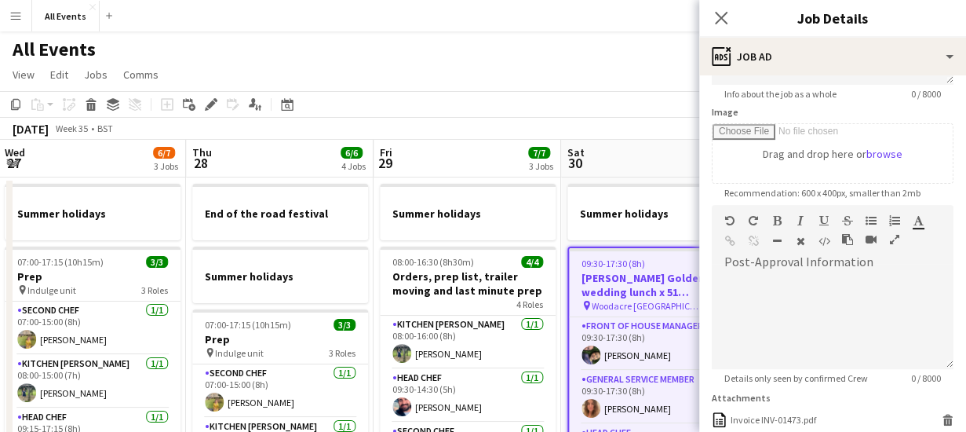
scroll to position [473, 0]
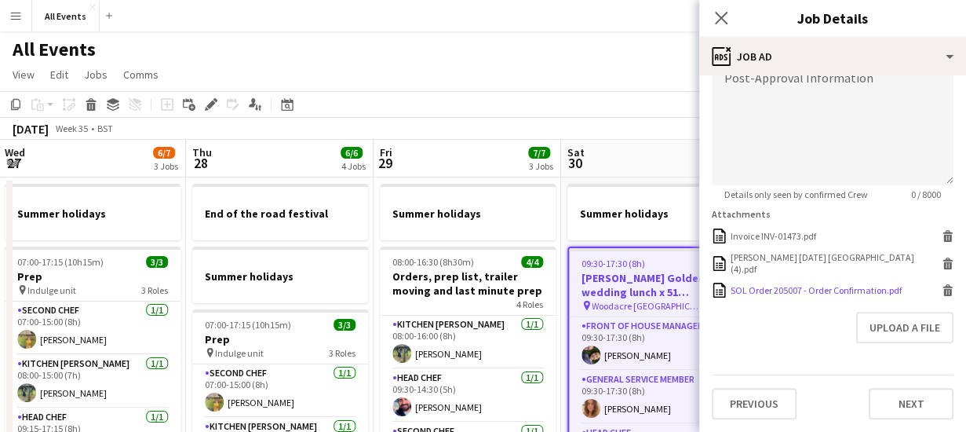
click at [812, 284] on div "SOL Order 205007 - Order Confirmation.pdf" at bounding box center [816, 290] width 171 height 12
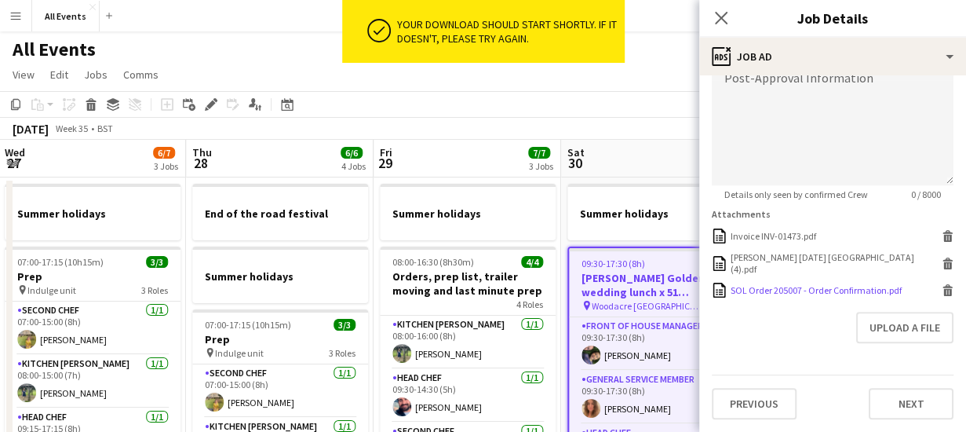
scroll to position [411, 0]
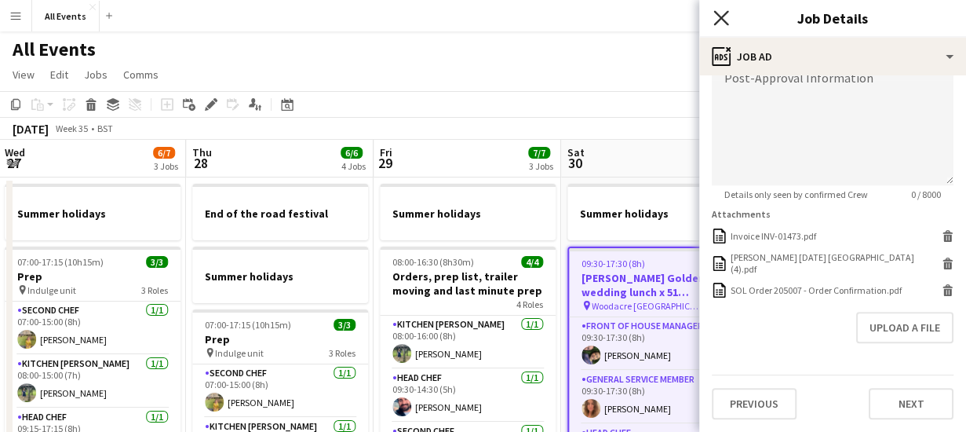
click at [722, 18] on icon at bounding box center [721, 17] width 15 height 15
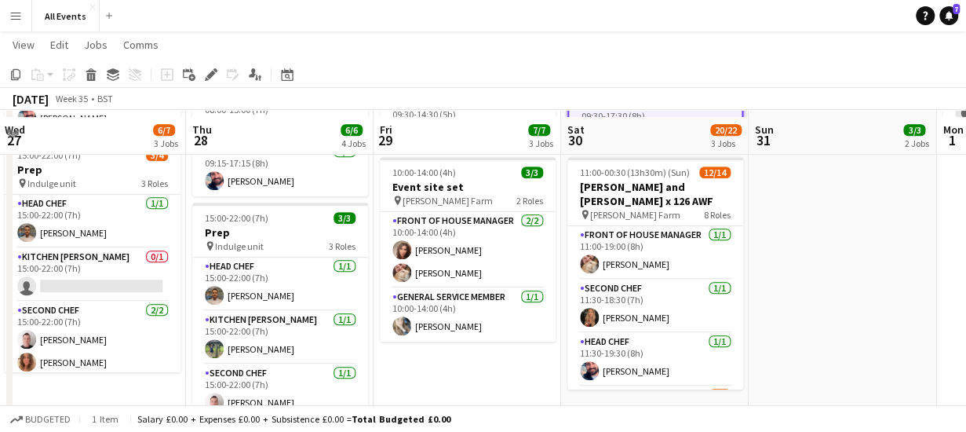
scroll to position [334, 0]
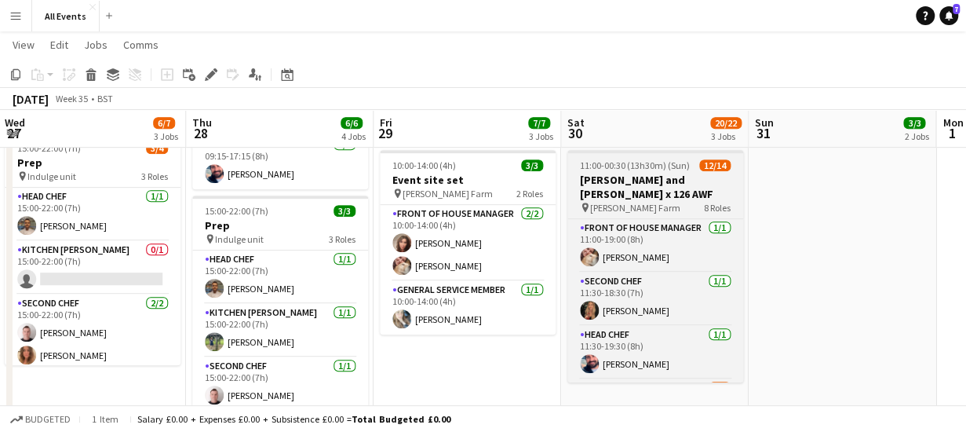
click at [645, 177] on h3 "[PERSON_NAME] and [PERSON_NAME] x 126 AWF" at bounding box center [656, 187] width 176 height 28
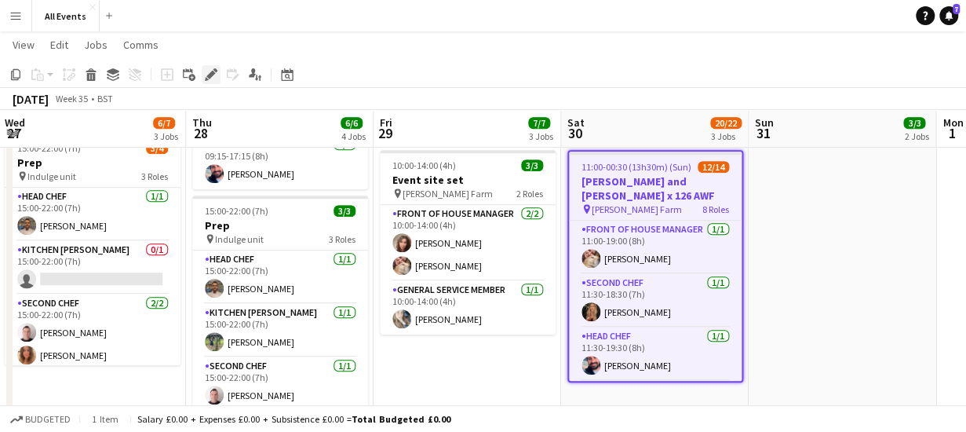
click at [212, 75] on icon at bounding box center [210, 75] width 9 height 9
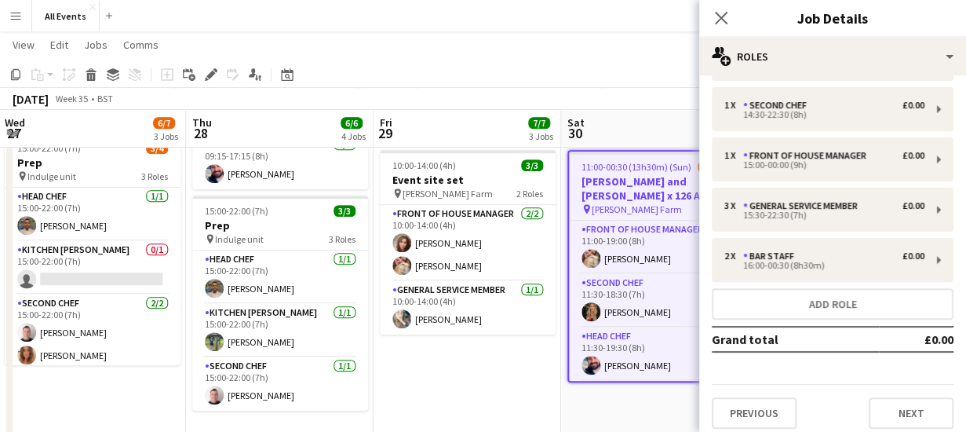
scroll to position [210, 0]
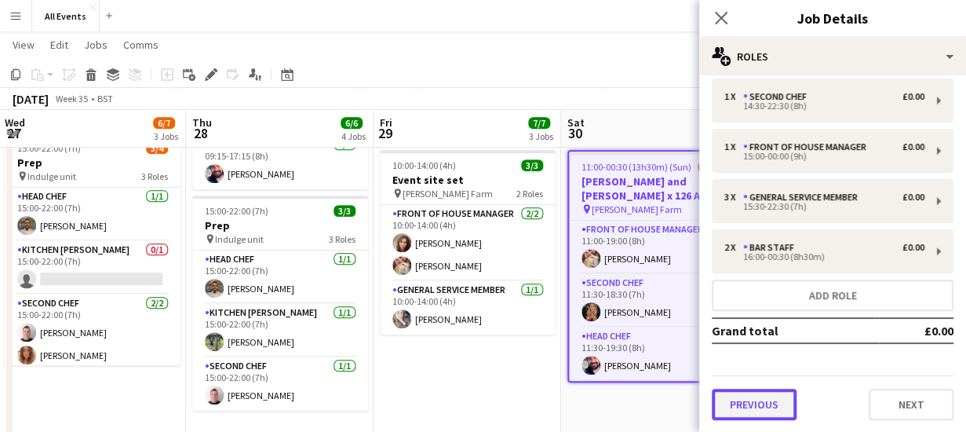
click at [735, 405] on button "Previous" at bounding box center [754, 404] width 85 height 31
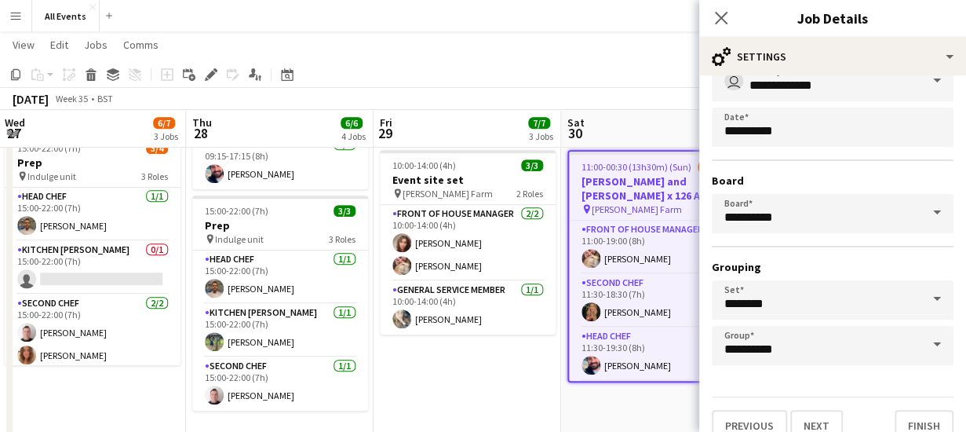
scroll to position [132, 0]
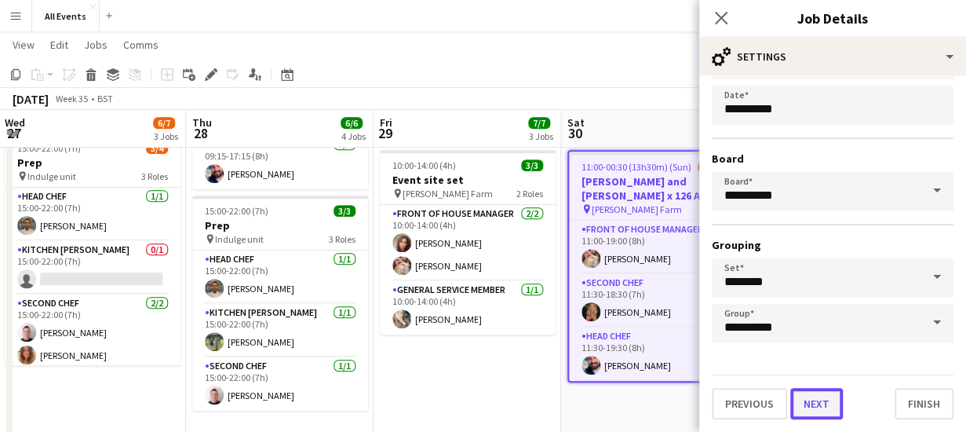
click at [824, 403] on button "Next" at bounding box center [817, 403] width 53 height 31
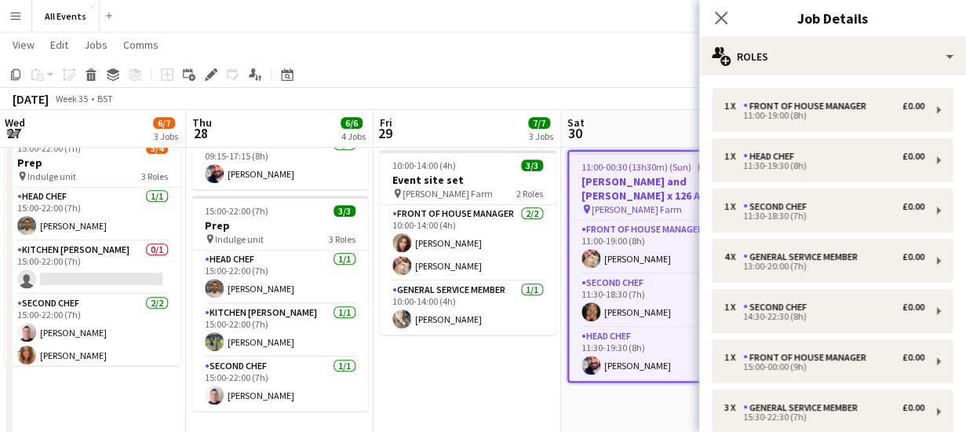
scroll to position [210, 0]
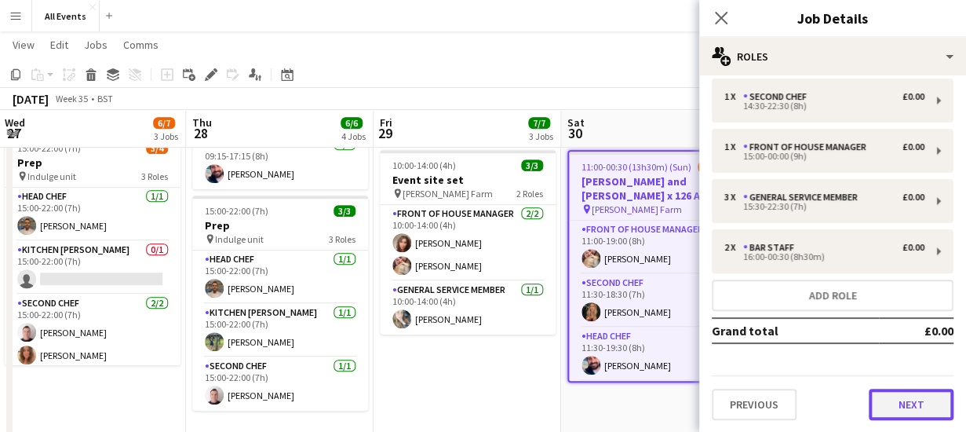
click at [889, 407] on button "Next" at bounding box center [911, 404] width 85 height 31
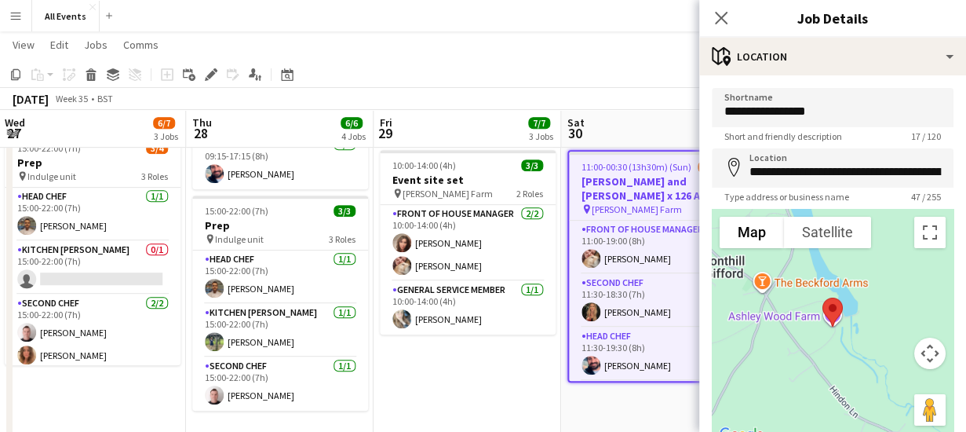
scroll to position [122, 0]
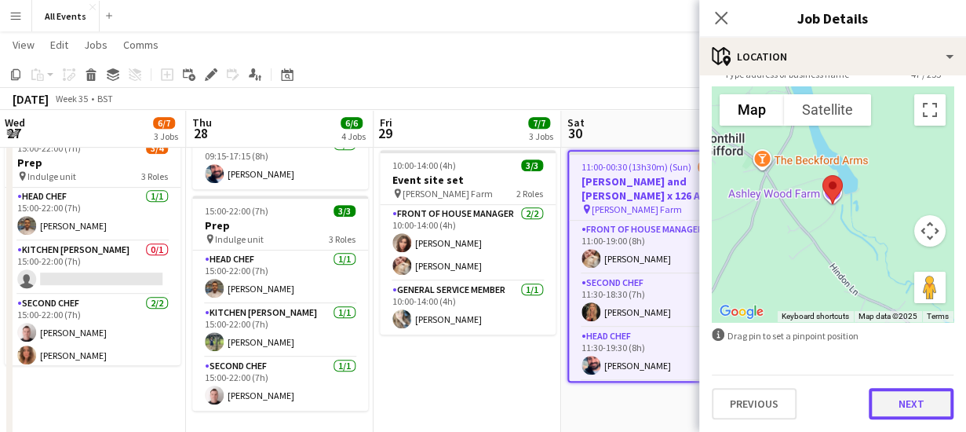
click at [903, 405] on button "Next" at bounding box center [911, 403] width 85 height 31
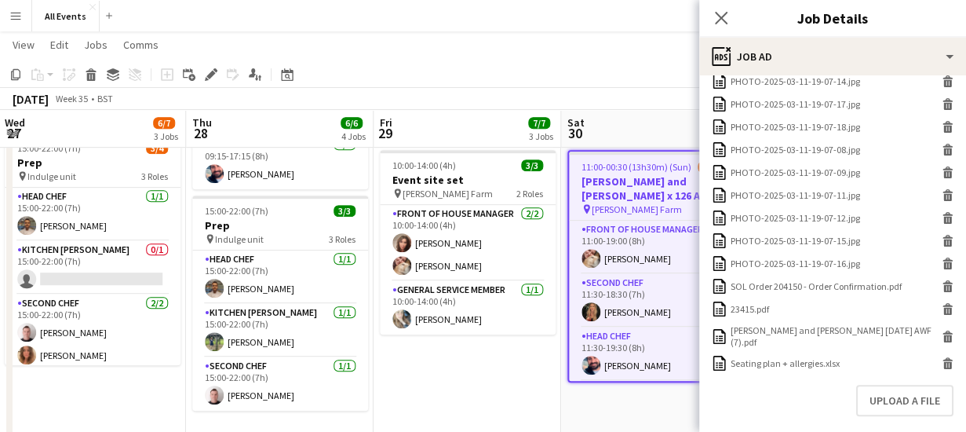
scroll to position [644, 0]
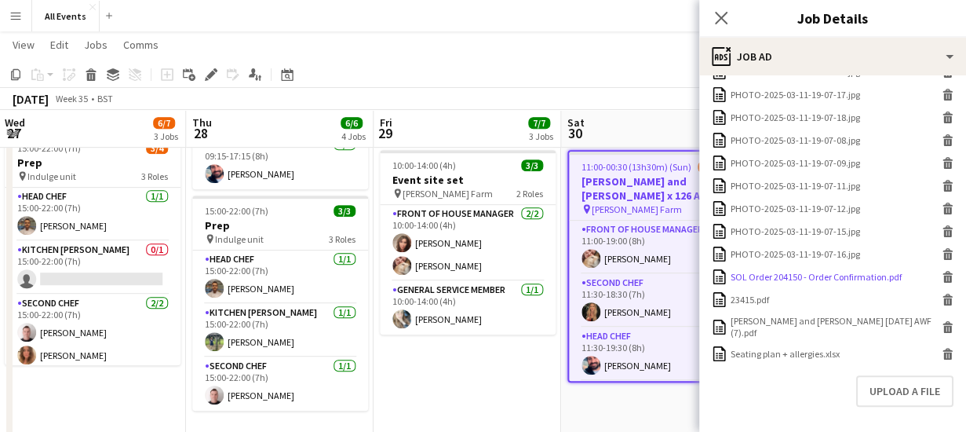
click at [860, 278] on div "SOL Order 204150 - Order Confirmation.pdf" at bounding box center [816, 277] width 171 height 12
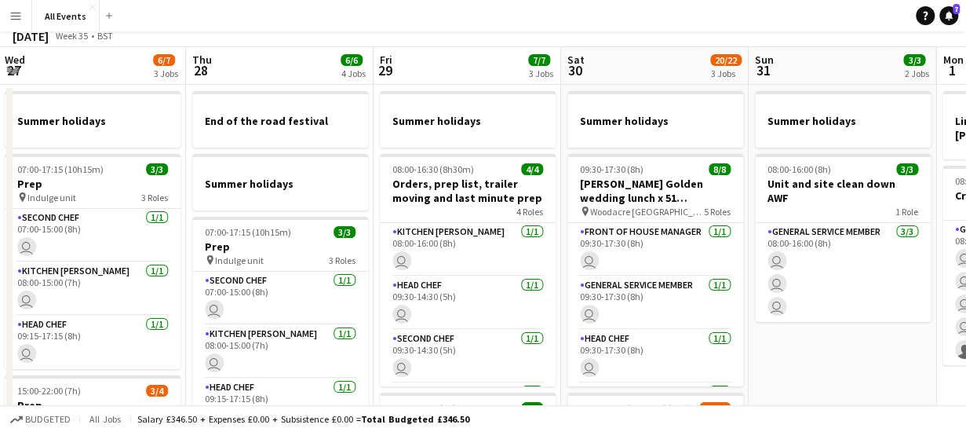
scroll to position [0, 0]
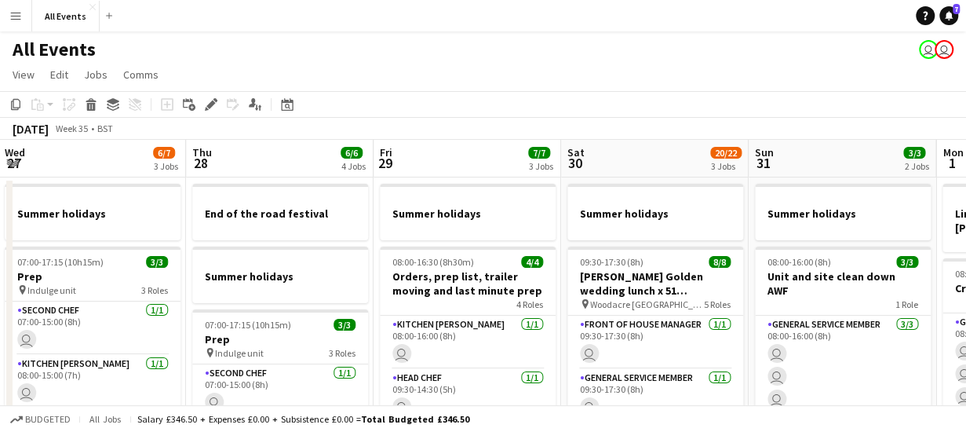
click at [637, 159] on app-board-header-date "Sat 30 20/22 3 Jobs" at bounding box center [655, 159] width 188 height 38
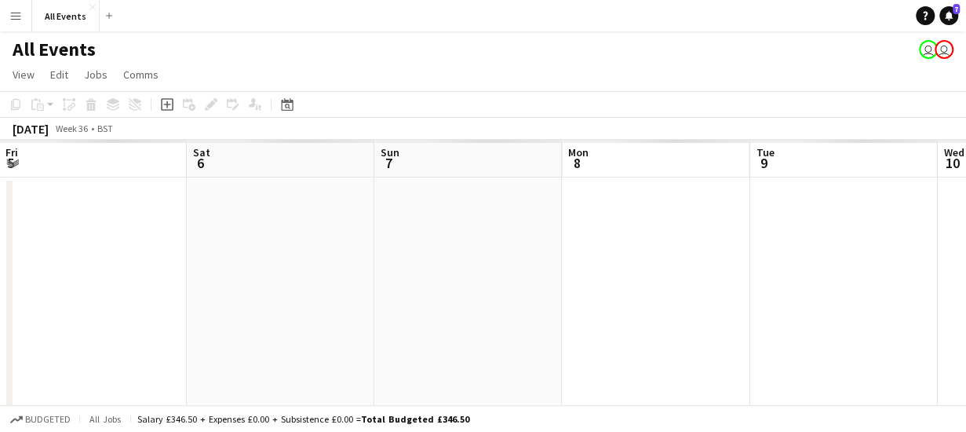
scroll to position [0, 477]
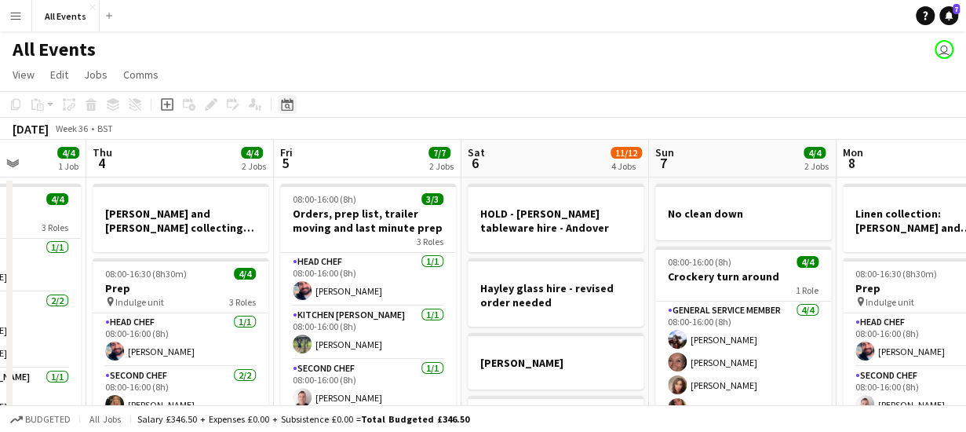
click at [289, 104] on icon "Date picker" at bounding box center [287, 104] width 13 height 13
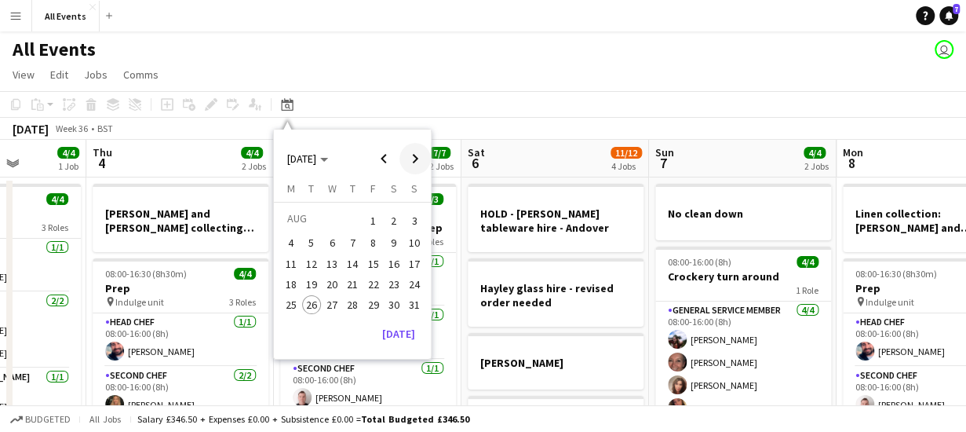
click at [416, 156] on span "Next month" at bounding box center [415, 158] width 31 height 31
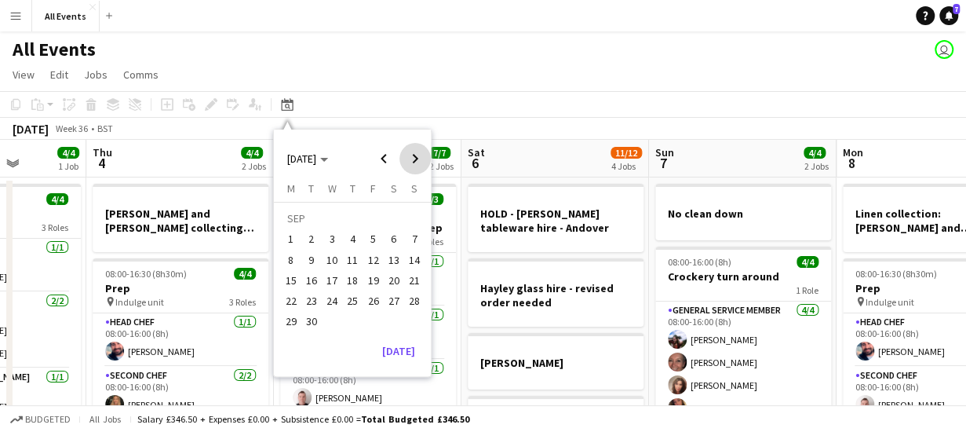
click at [416, 156] on span "Next month" at bounding box center [415, 158] width 31 height 31
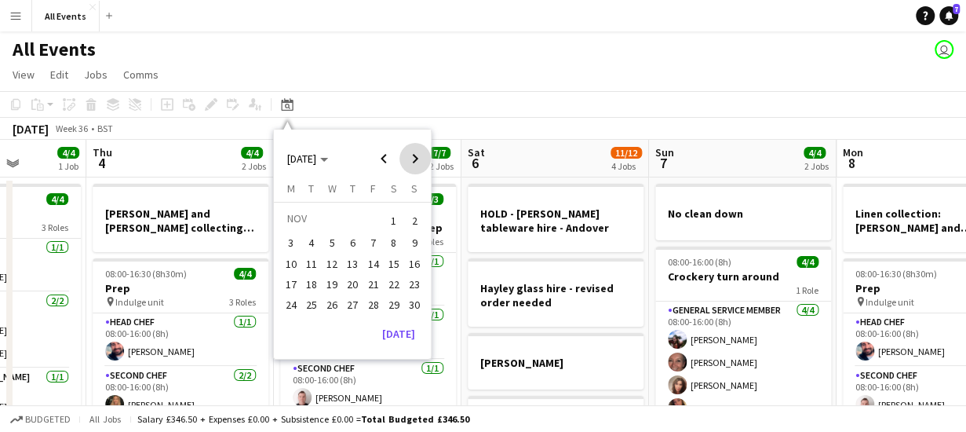
click at [416, 156] on span "Next month" at bounding box center [415, 158] width 31 height 31
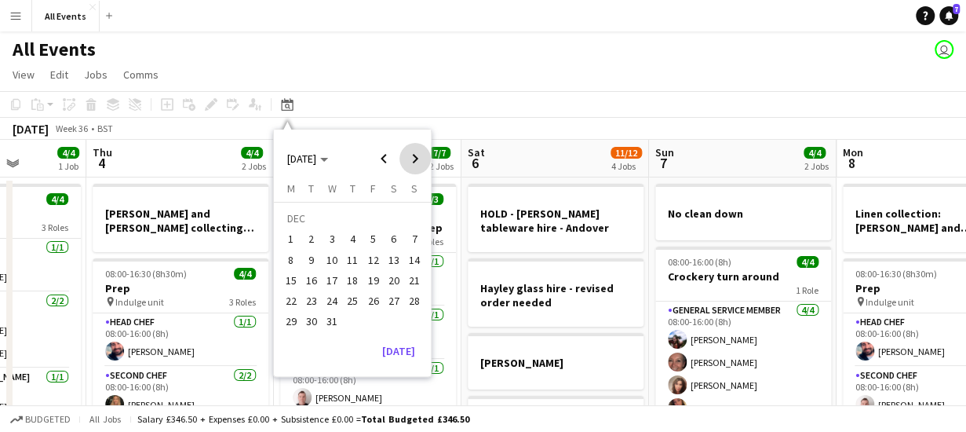
click at [416, 156] on span "Next month" at bounding box center [415, 158] width 31 height 31
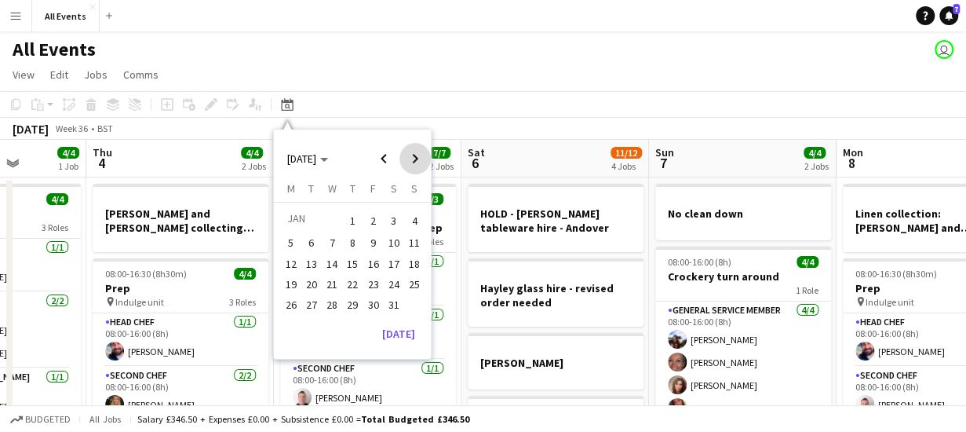
click at [416, 156] on span "Next month" at bounding box center [415, 158] width 31 height 31
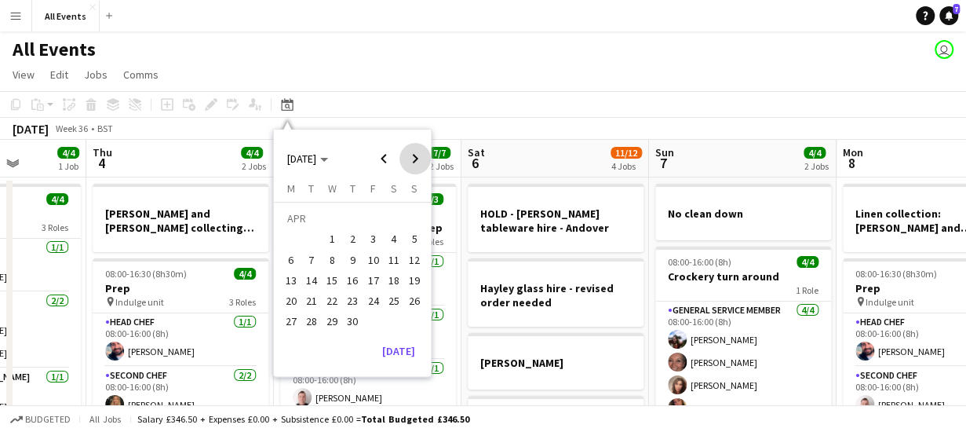
click at [416, 156] on span "Next month" at bounding box center [415, 158] width 31 height 31
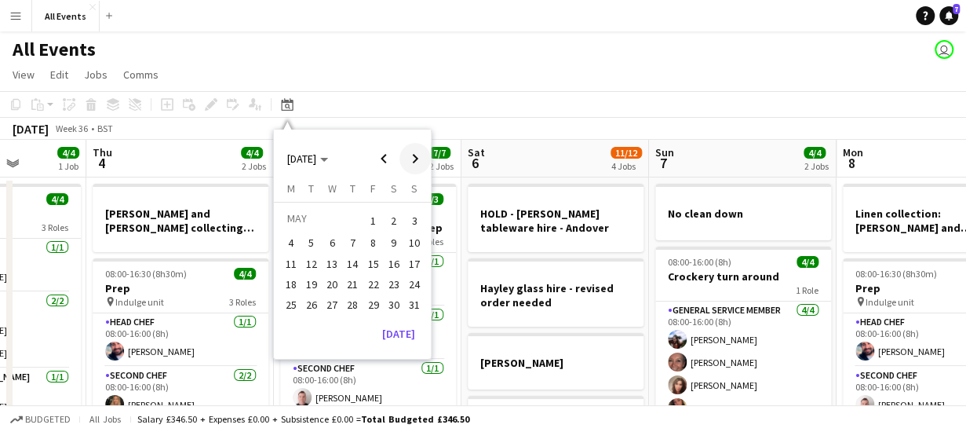
click at [416, 156] on span "Next month" at bounding box center [415, 158] width 31 height 31
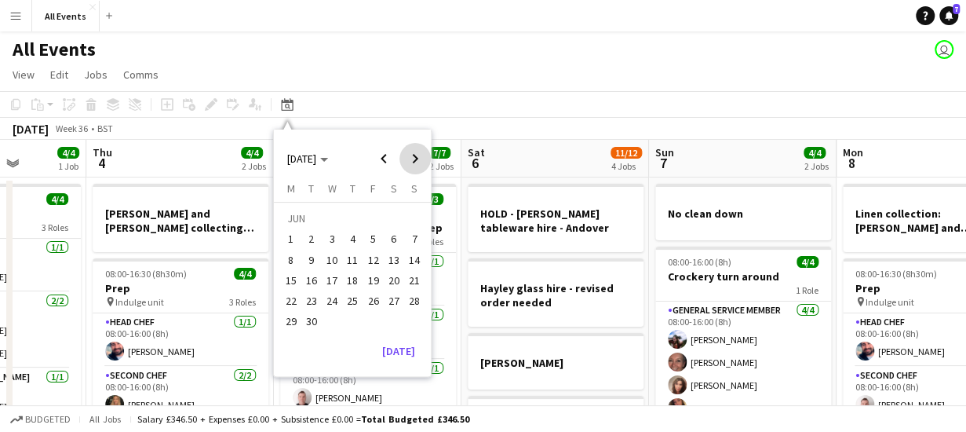
click at [416, 156] on span "Next month" at bounding box center [415, 158] width 31 height 31
click at [396, 247] on span "8" at bounding box center [394, 243] width 19 height 19
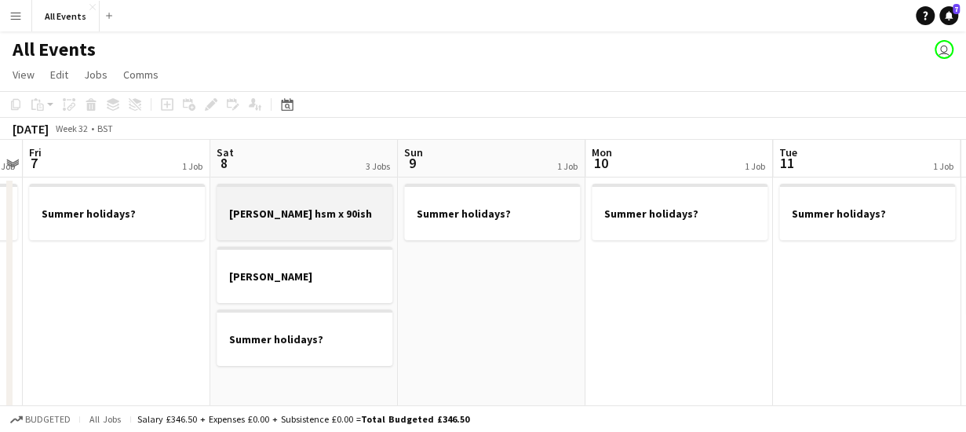
click at [341, 219] on h3 "[PERSON_NAME] hsm x 90ish" at bounding box center [305, 213] width 176 height 14
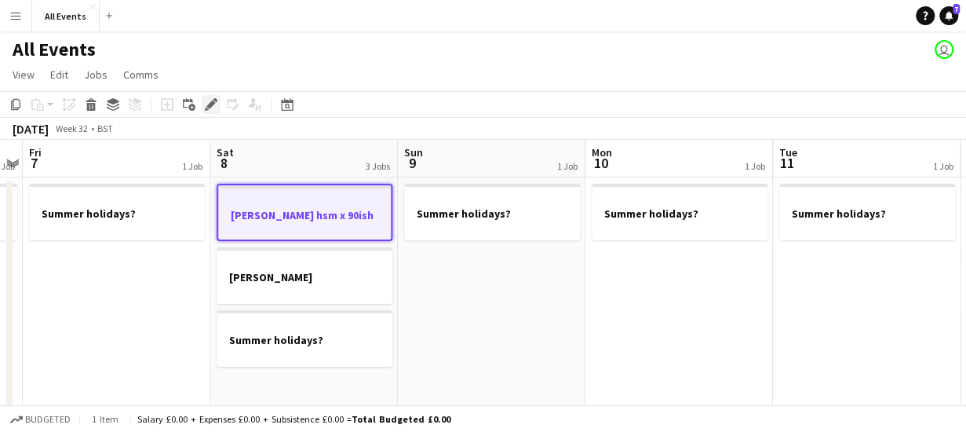
click at [212, 104] on icon at bounding box center [210, 104] width 9 height 9
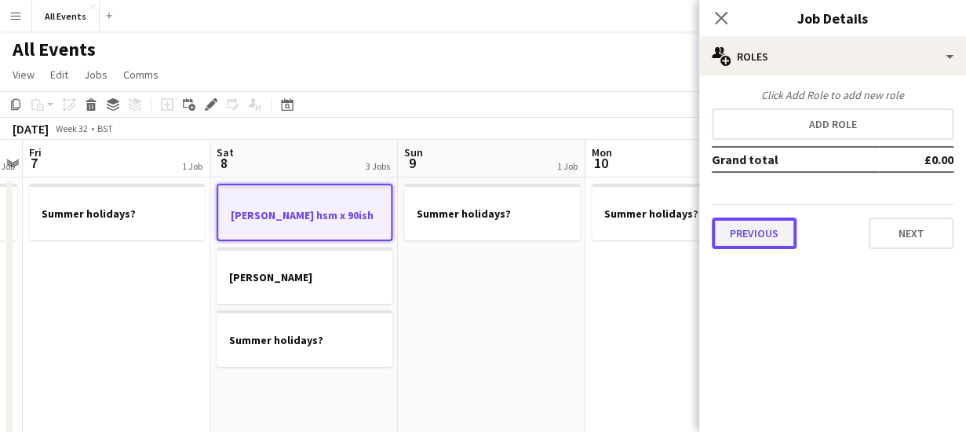
click at [747, 235] on button "Previous" at bounding box center [754, 232] width 85 height 31
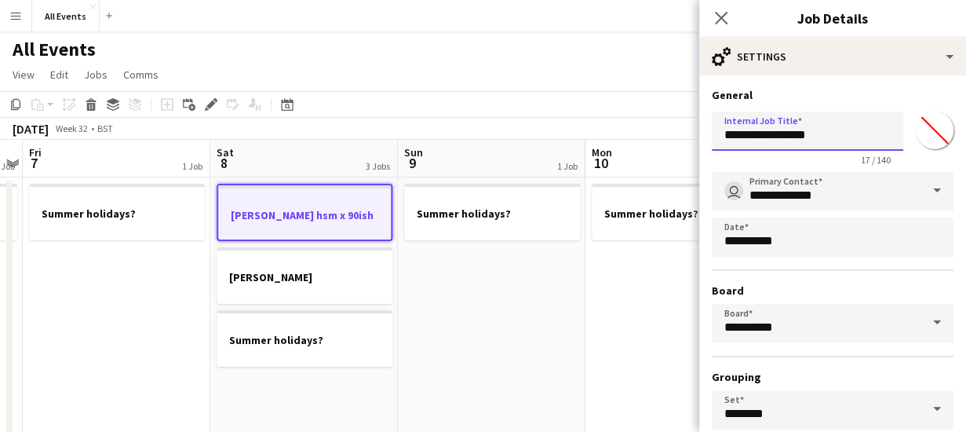
click at [725, 136] on input "**********" at bounding box center [808, 130] width 192 height 39
click at [798, 137] on input "**********" at bounding box center [808, 130] width 192 height 39
click at [854, 134] on input "**********" at bounding box center [808, 130] width 192 height 39
click at [876, 134] on input "**********" at bounding box center [808, 130] width 192 height 39
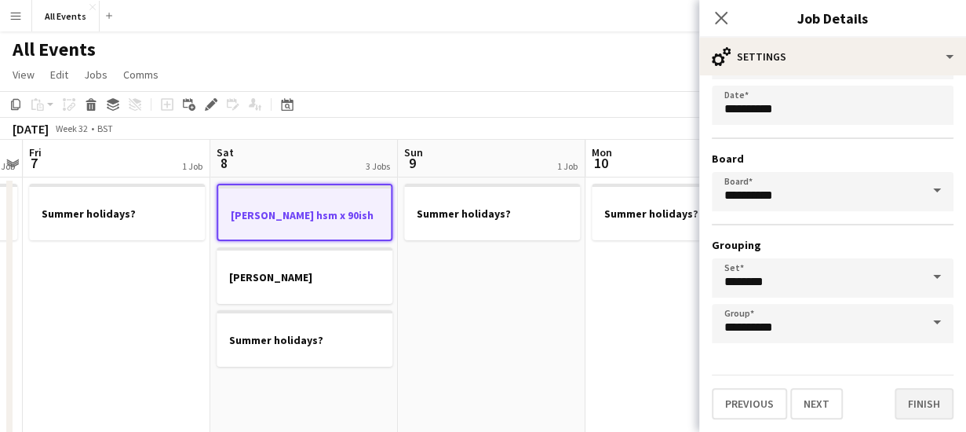
type input "**********"
click at [922, 400] on button "Finish" at bounding box center [924, 403] width 59 height 31
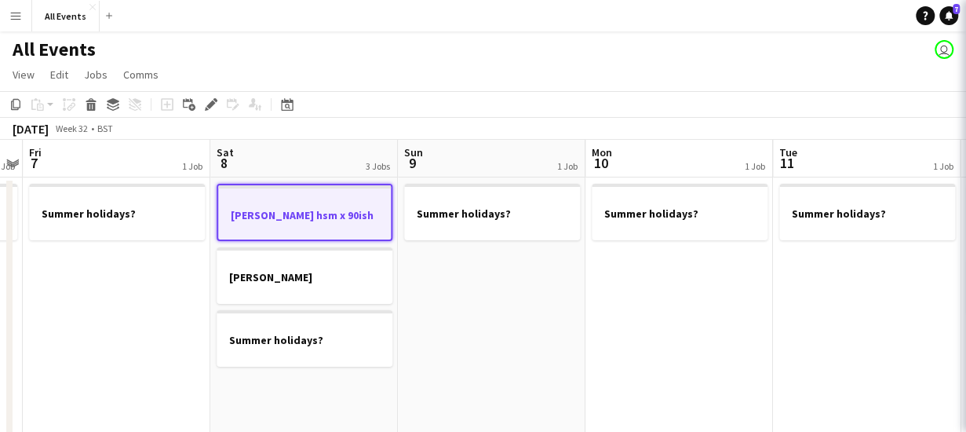
scroll to position [0, 0]
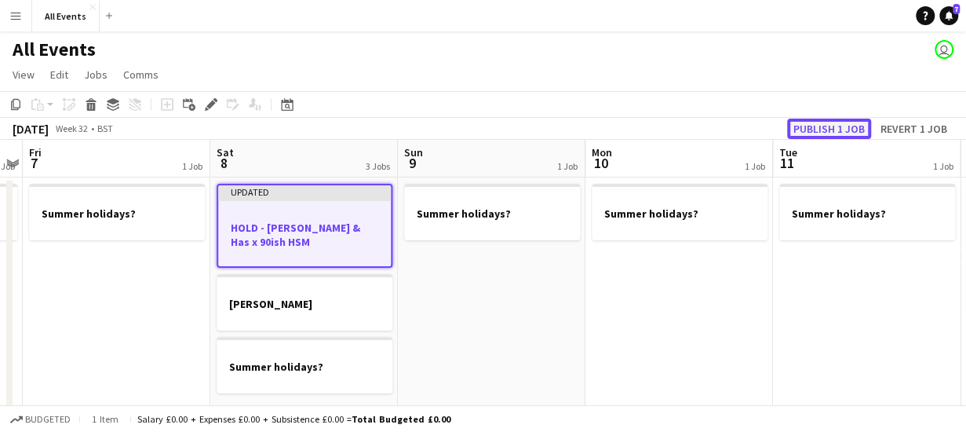
click at [821, 124] on button "Publish 1 job" at bounding box center [829, 129] width 84 height 20
